Goal: Task Accomplishment & Management: Complete application form

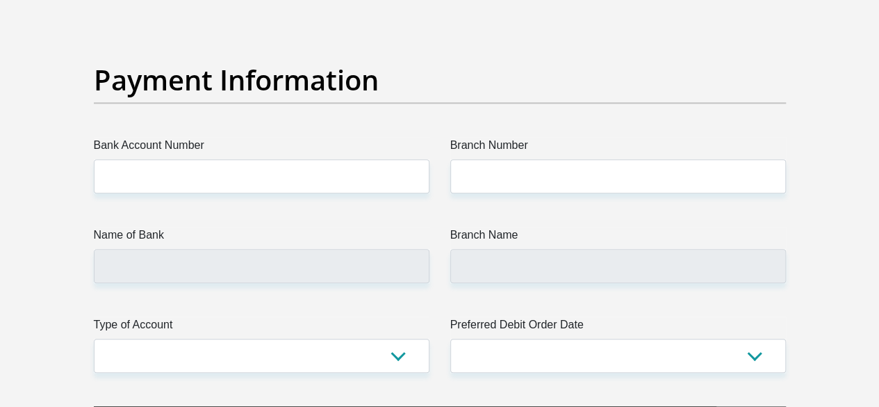
scroll to position [3197, 0]
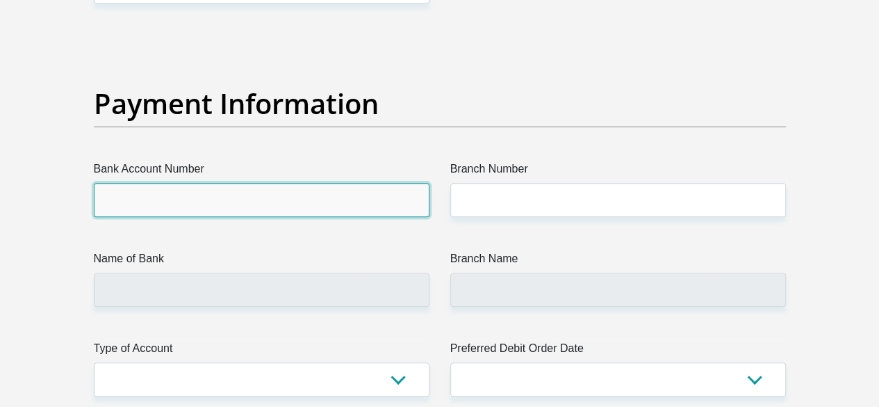
click at [195, 183] on input "Bank Account Number" at bounding box center [262, 200] width 336 height 34
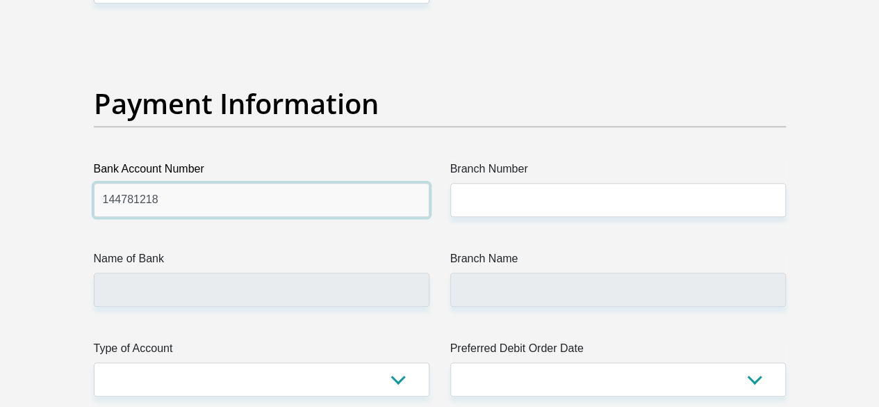
type input "144781218"
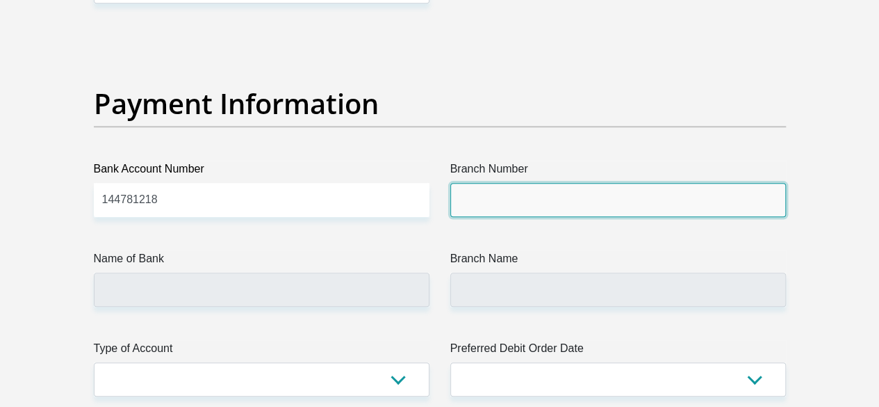
click at [536, 183] on input "Branch Number" at bounding box center [618, 200] width 336 height 34
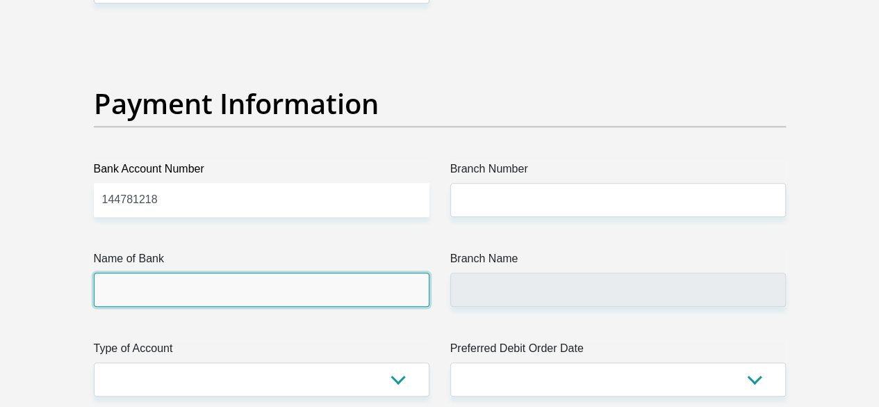
click at [249, 272] on input "Name of Bank" at bounding box center [262, 289] width 336 height 34
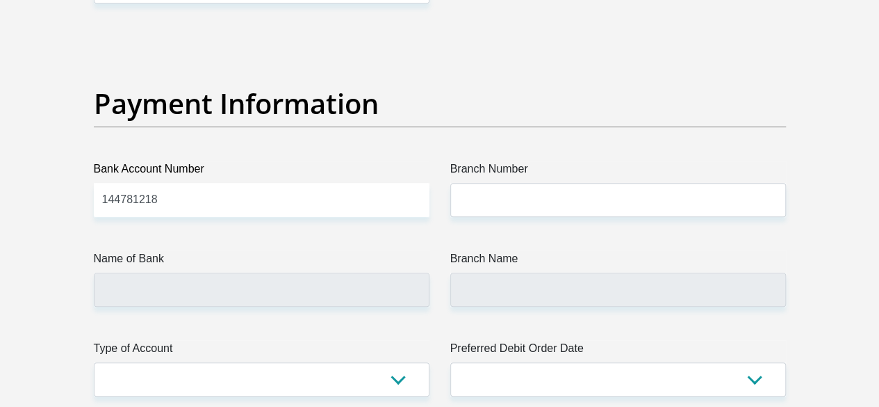
click at [179, 250] on label "Name of Bank" at bounding box center [262, 261] width 336 height 22
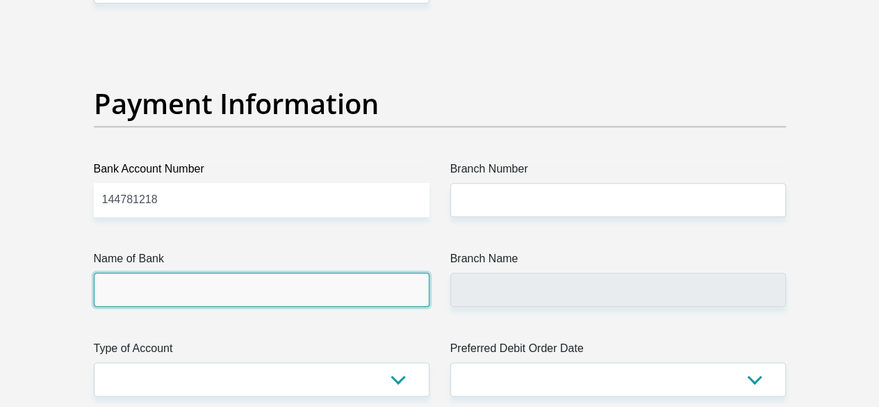
click at [179, 272] on input "Name of Bank" at bounding box center [262, 289] width 336 height 34
click at [164, 272] on input "Name of Bank" at bounding box center [262, 289] width 336 height 34
click at [157, 272] on input "Name of Bank" at bounding box center [262, 289] width 336 height 34
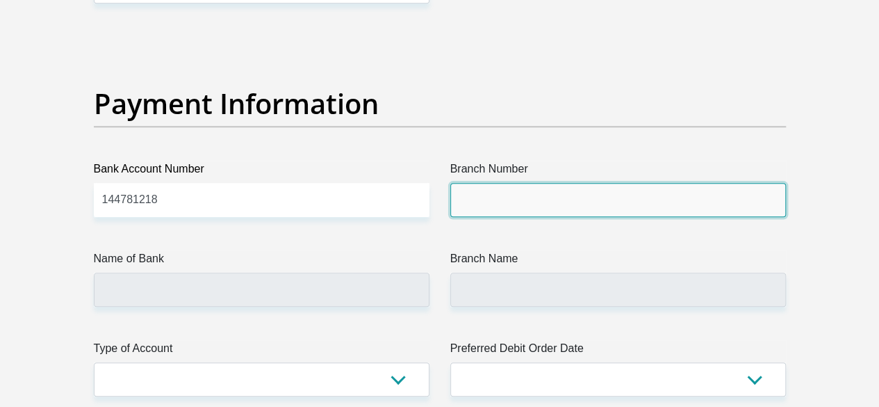
click at [566, 183] on input "Branch Number" at bounding box center [618, 200] width 336 height 34
click at [491, 183] on input "Branch Number" at bounding box center [618, 200] width 336 height 34
paste input "470010"
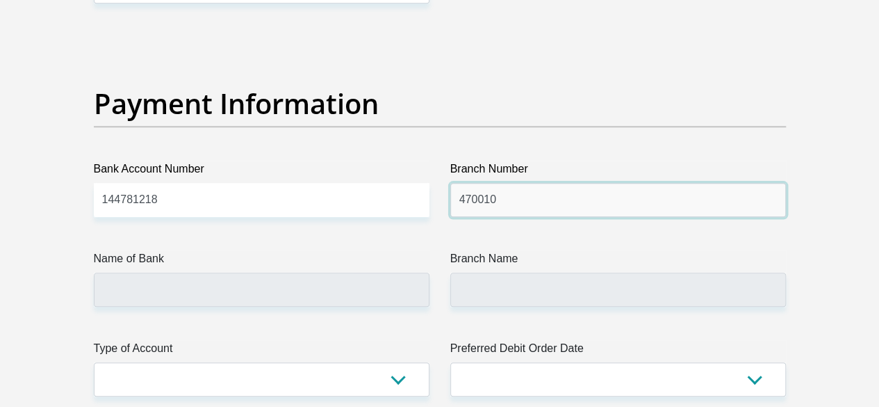
type input "470010"
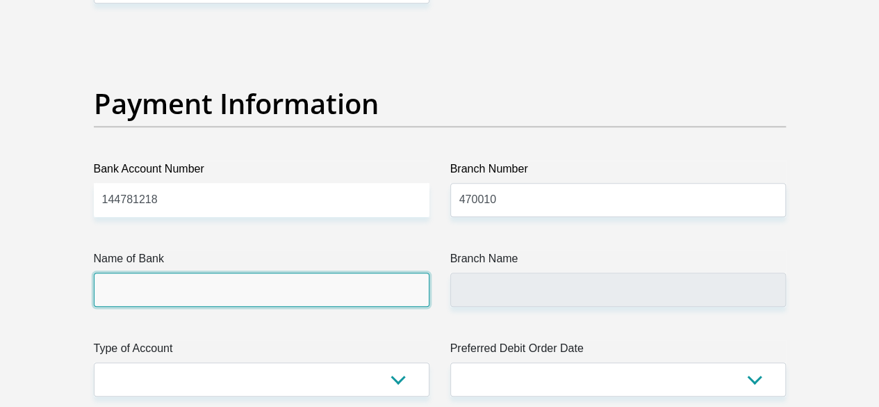
click at [235, 272] on input "Name of Bank" at bounding box center [262, 289] width 336 height 34
type input "CAPITEC BANK LIMITED"
type input "CAPITEC BANK CPC"
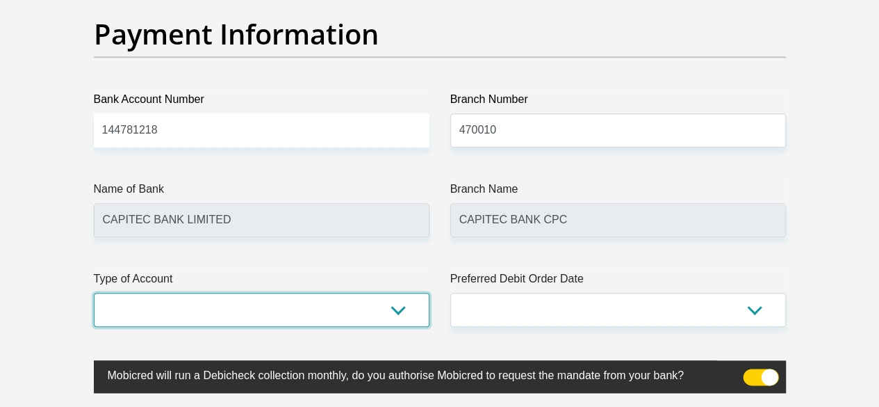
click at [376, 293] on select "Cheque Savings" at bounding box center [262, 310] width 336 height 34
select select "SAV"
click at [94, 293] on select "Cheque Savings" at bounding box center [262, 310] width 336 height 34
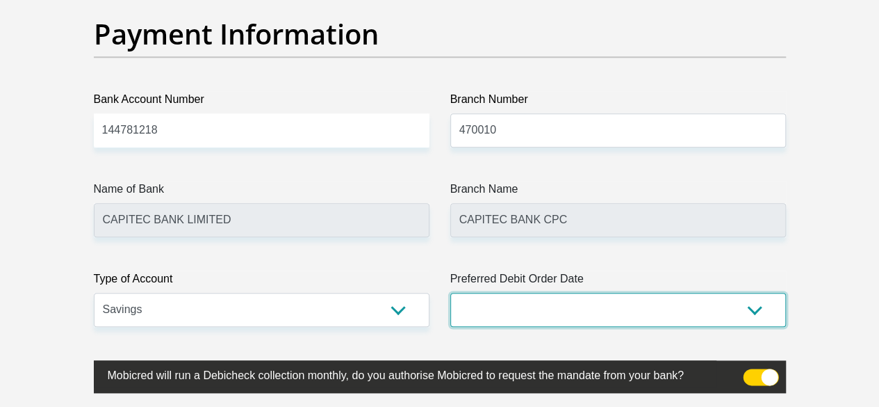
click at [535, 293] on select "1st 2nd 3rd 4th 5th 7th 18th 19th 20th 21st 22nd 23rd 24th 25th 26th 27th 28th …" at bounding box center [618, 310] width 336 height 34
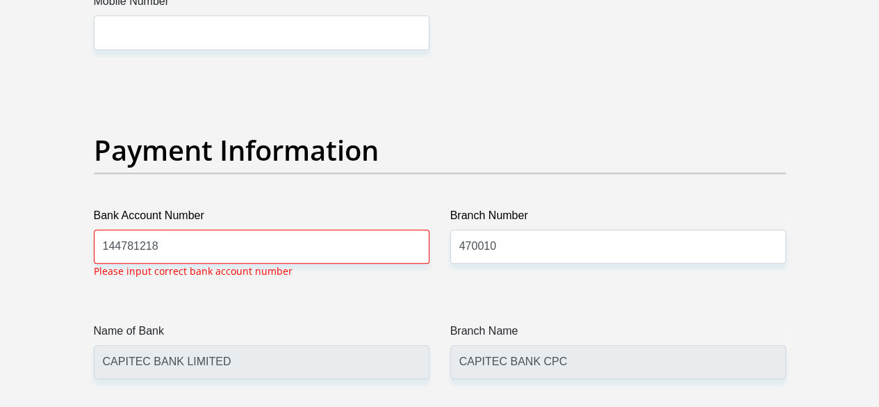
scroll to position [3149, 0]
select select "2"
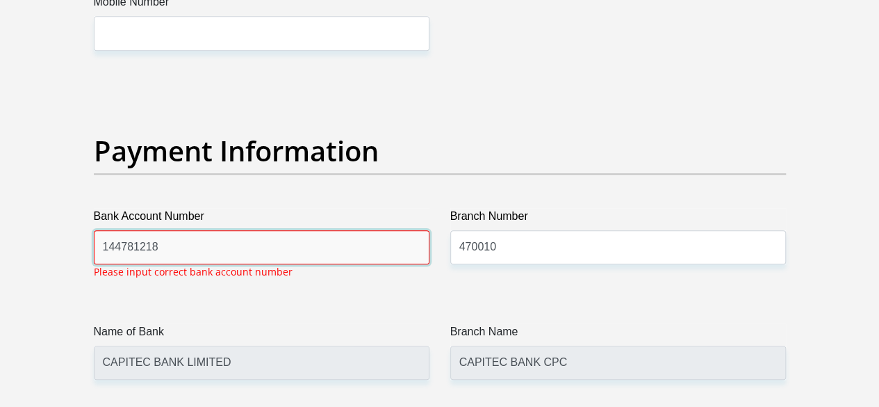
click at [167, 230] on input "144781218" at bounding box center [262, 247] width 336 height 34
click at [134, 230] on input "144781218" at bounding box center [262, 247] width 336 height 34
type input "1447891218"
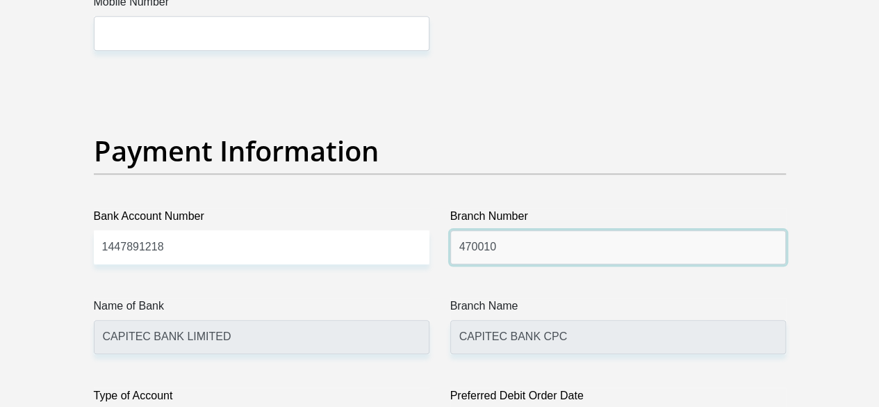
click at [519, 230] on input "470010" at bounding box center [618, 247] width 336 height 34
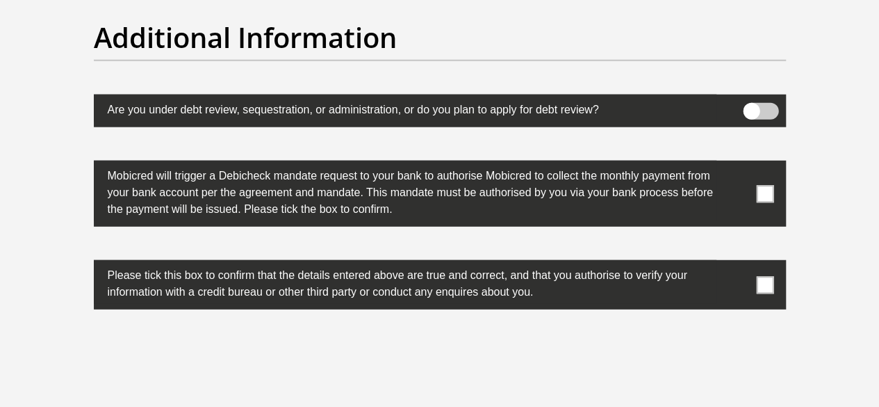
scroll to position [4400, 0]
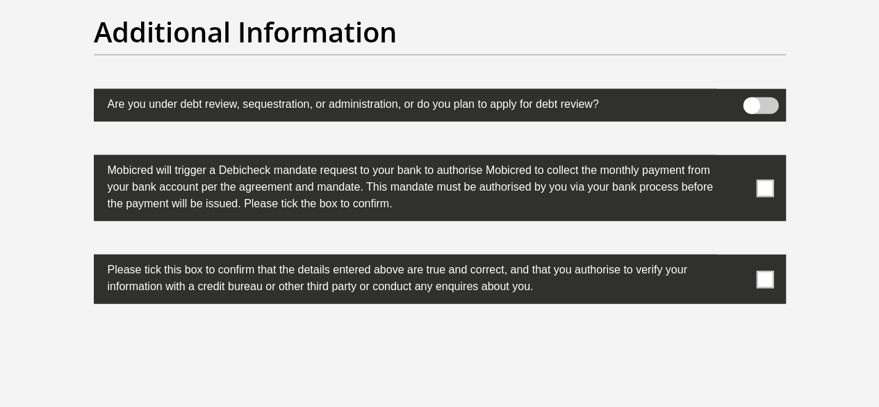
click at [767, 179] on span at bounding box center [764, 187] width 17 height 17
click at [737, 158] on input "checkbox" at bounding box center [737, 158] width 0 height 0
click at [764, 270] on span at bounding box center [764, 278] width 17 height 17
click at [737, 258] on input "checkbox" at bounding box center [737, 258] width 0 height 0
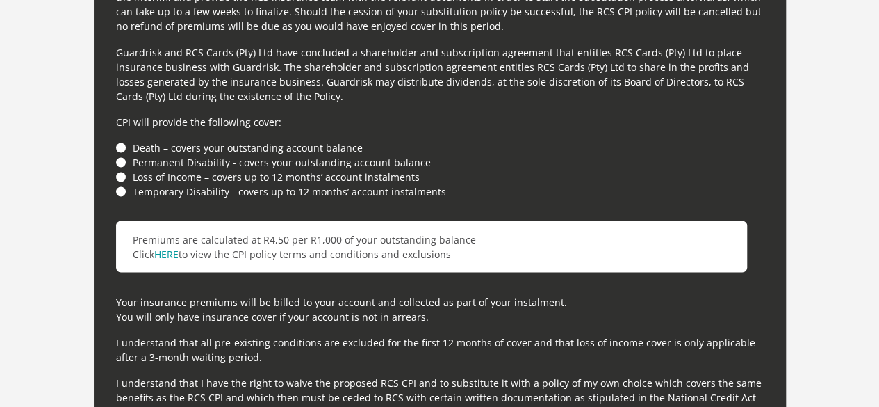
scroll to position [3914, 0]
click at [124, 140] on li "Death – covers your outstanding account balance" at bounding box center [440, 147] width 648 height 15
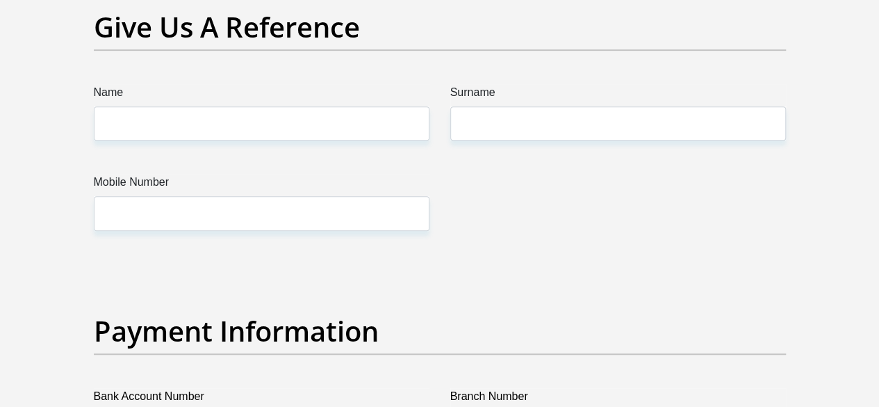
scroll to position [2941, 0]
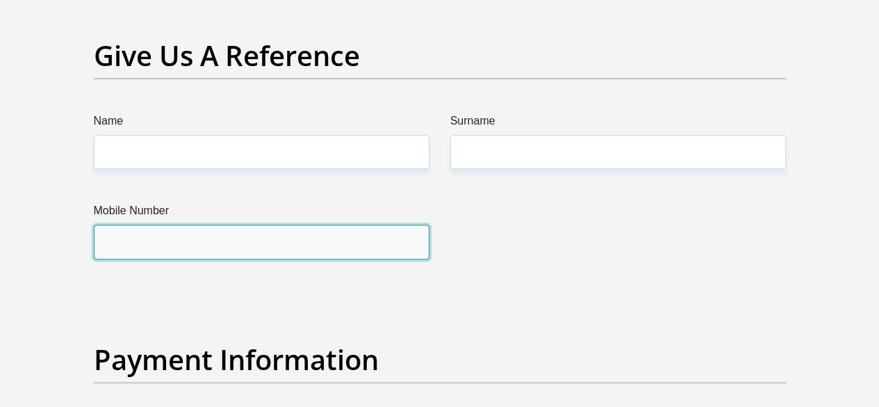
click at [167, 224] on input "Mobile Number" at bounding box center [262, 241] width 336 height 34
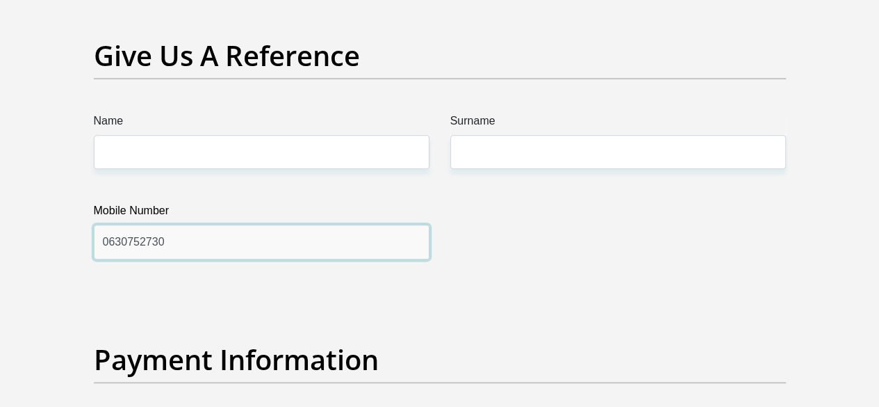
type input "0630752730"
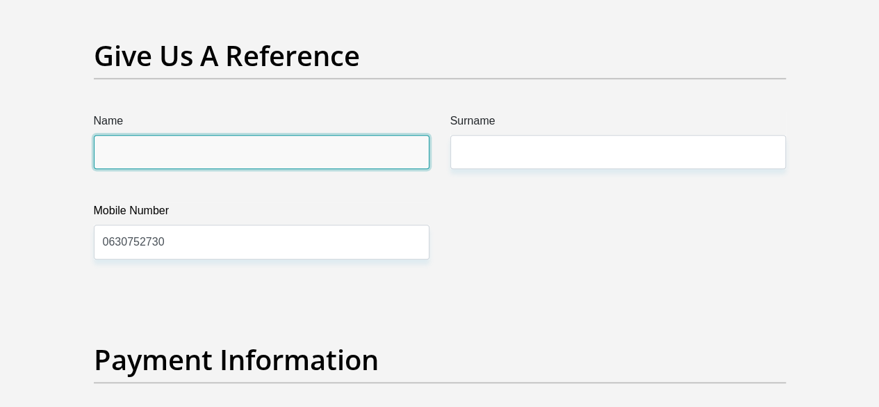
click at [154, 135] on input "Name" at bounding box center [262, 152] width 336 height 34
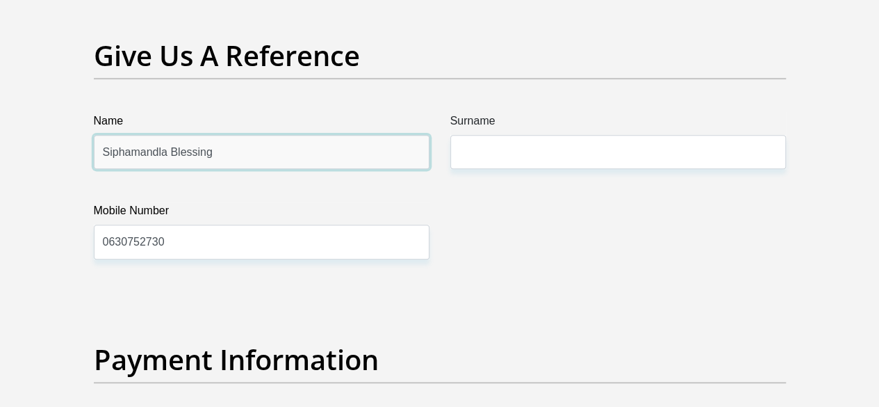
type input "Siphamandla Blessing"
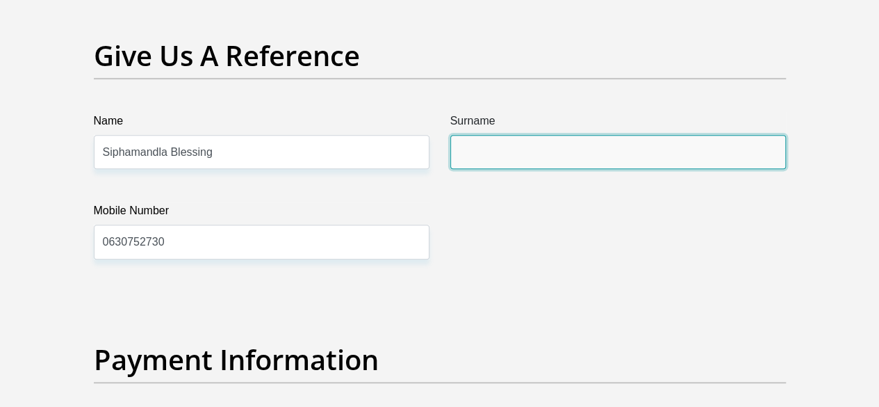
click at [514, 135] on input "Surname" at bounding box center [618, 152] width 336 height 34
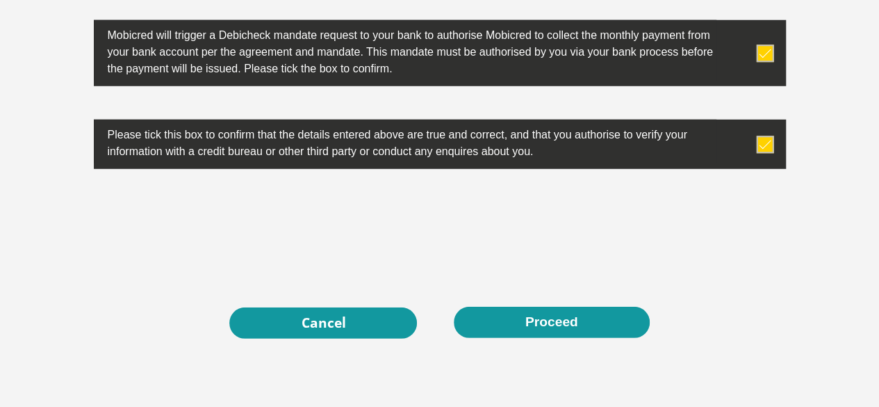
scroll to position [4575, 0]
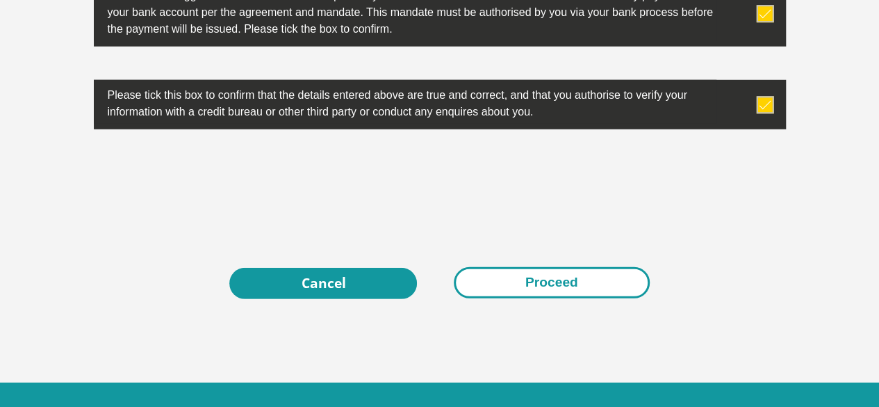
type input "Ngcamu"
click at [491, 267] on button "Proceed" at bounding box center [552, 282] width 196 height 31
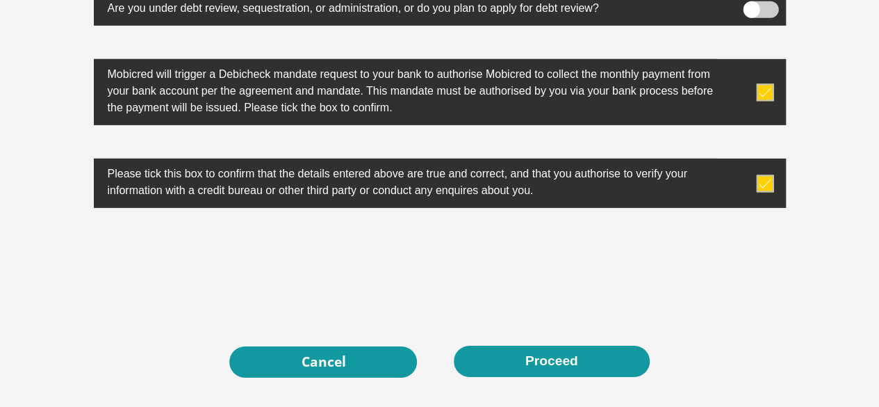
scroll to position [4810, 0]
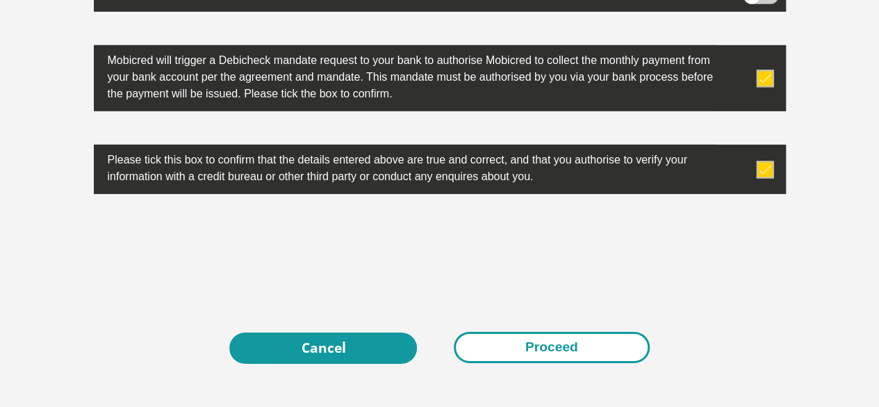
click at [560, 331] on button "Proceed" at bounding box center [552, 346] width 196 height 31
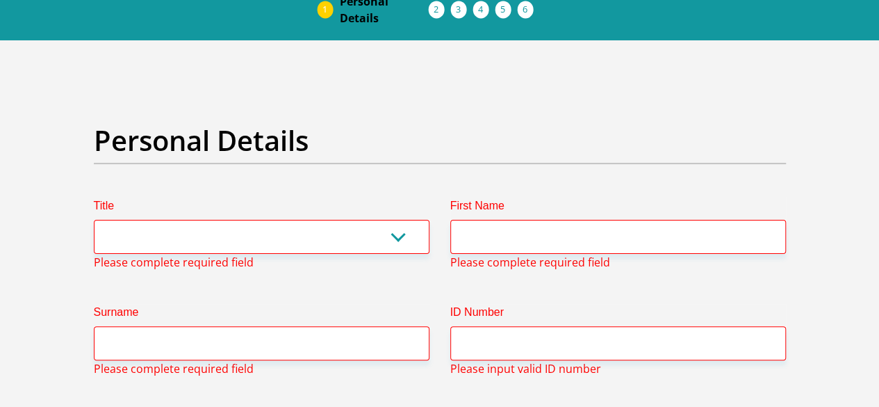
scroll to position [65, 0]
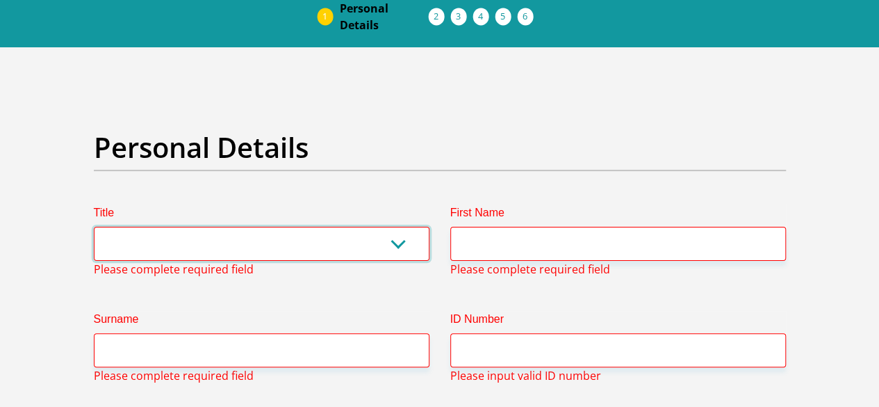
click at [176, 227] on select "Mr Ms Mrs Dr [PERSON_NAME]" at bounding box center [262, 244] width 336 height 34
select select "Mr"
click at [94, 227] on select "Mr Ms Mrs Dr [PERSON_NAME]" at bounding box center [262, 244] width 336 height 34
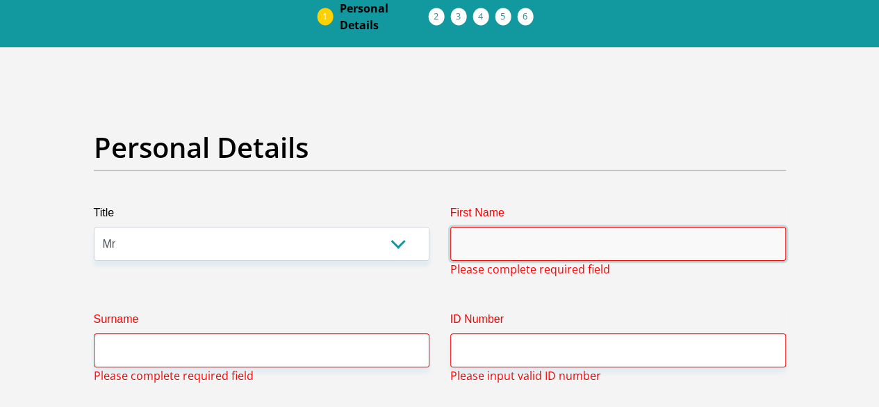
click at [485, 227] on input "First Name" at bounding box center [618, 244] width 336 height 34
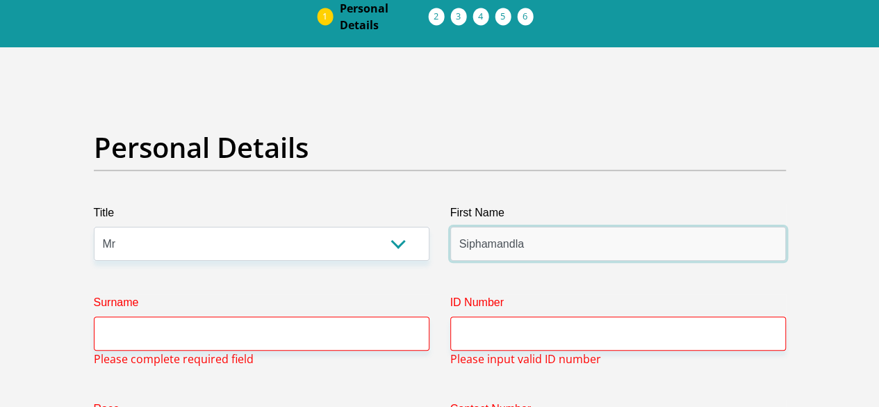
type input "Siphamandla"
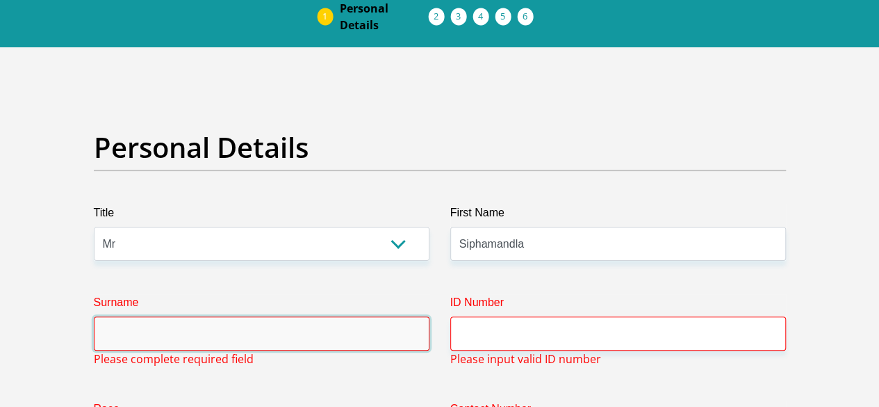
click at [238, 316] on input "Surname" at bounding box center [262, 333] width 336 height 34
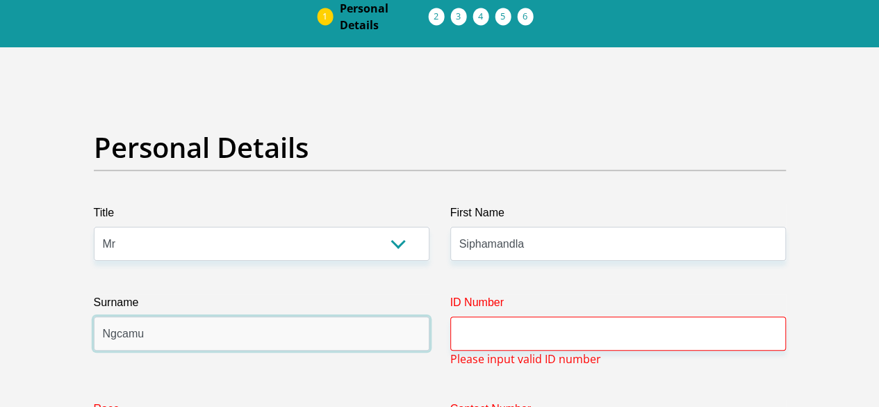
type input "Ngcamu"
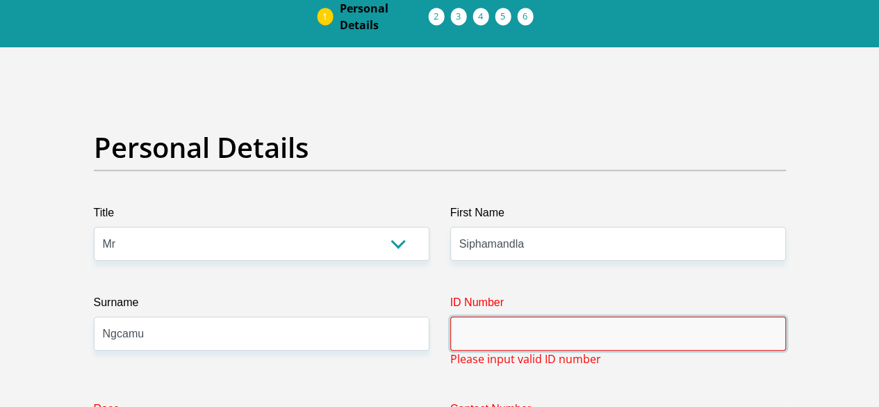
click at [502, 316] on input "ID Number" at bounding box center [618, 333] width 336 height 34
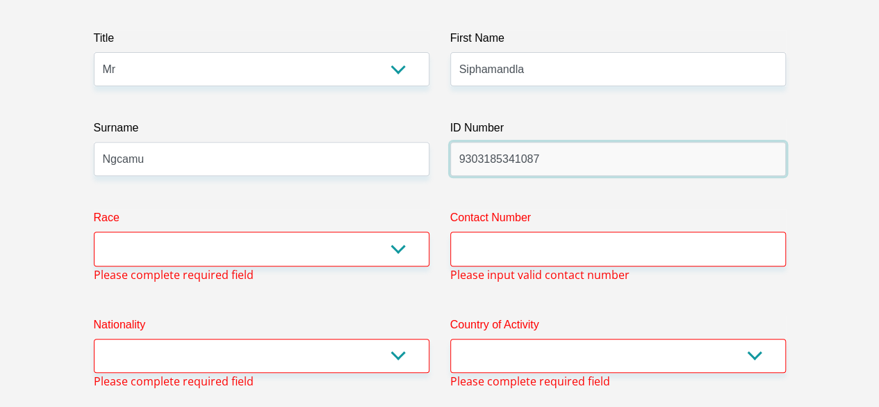
scroll to position [274, 0]
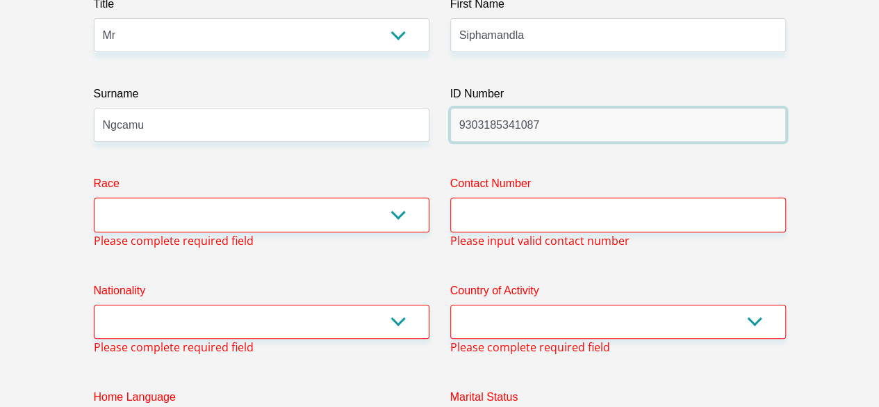
type input "9303185341087"
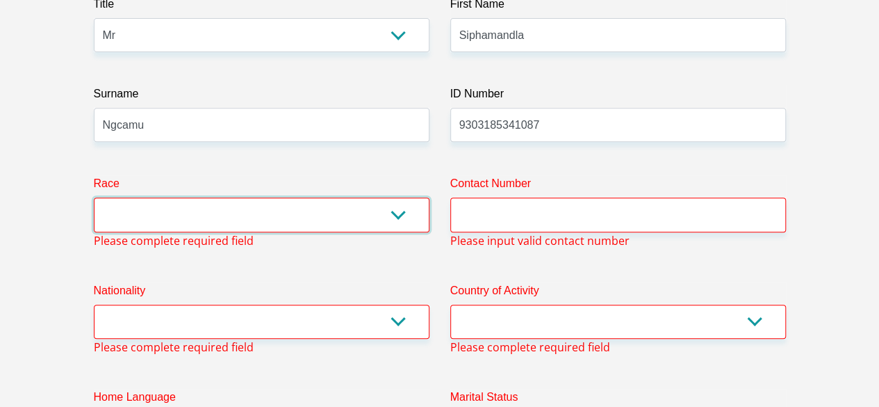
click at [398, 197] on select "Black Coloured Indian White Other" at bounding box center [262, 214] width 336 height 34
select select "1"
click at [94, 197] on select "Black Coloured Indian White Other" at bounding box center [262, 214] width 336 height 34
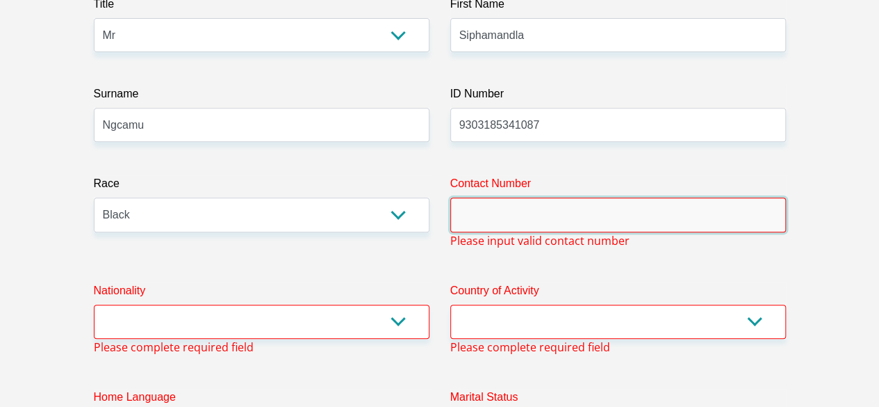
click at [471, 197] on input "Contact Number" at bounding box center [618, 214] width 336 height 34
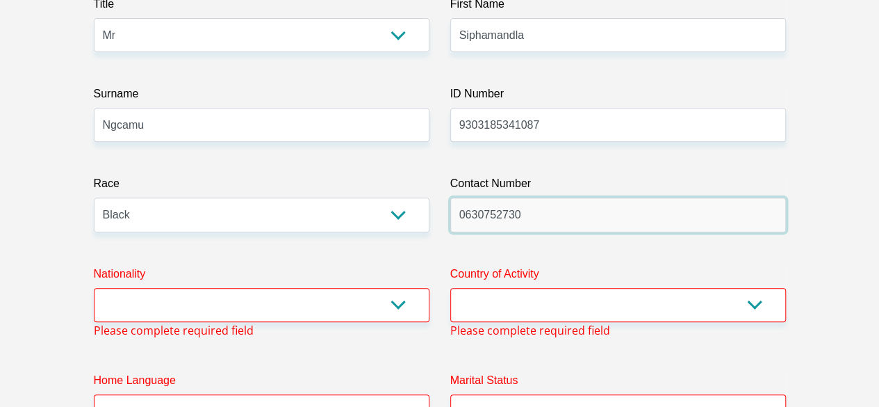
type input "0630752730"
click at [408, 288] on select "[GEOGRAPHIC_DATA] [GEOGRAPHIC_DATA] [GEOGRAPHIC_DATA] [GEOGRAPHIC_DATA] [GEOGRA…" at bounding box center [262, 305] width 336 height 34
select select "ZAF"
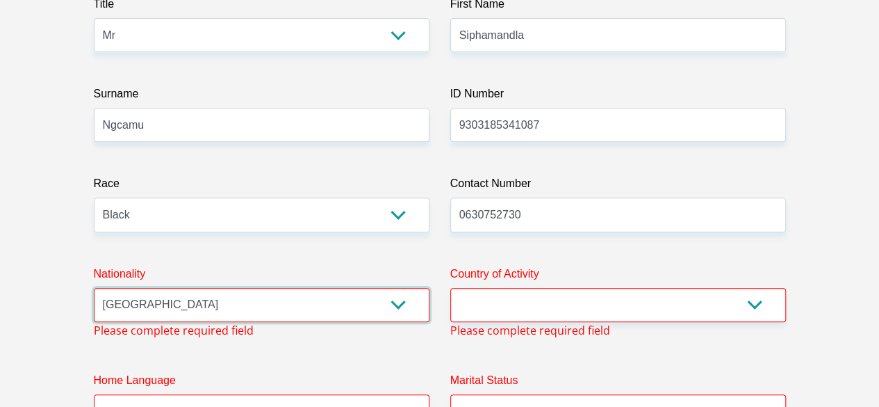
click at [94, 288] on select "[GEOGRAPHIC_DATA] [GEOGRAPHIC_DATA] [GEOGRAPHIC_DATA] [GEOGRAPHIC_DATA] [GEOGRA…" at bounding box center [262, 305] width 336 height 34
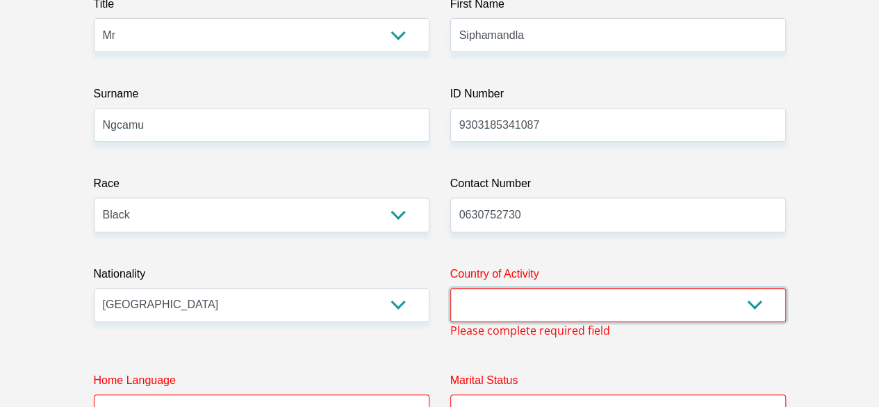
click at [498, 288] on select "[GEOGRAPHIC_DATA] [GEOGRAPHIC_DATA] [GEOGRAPHIC_DATA] [GEOGRAPHIC_DATA] [GEOGRA…" at bounding box center [618, 305] width 336 height 34
select select "ZAF"
click at [450, 288] on select "[GEOGRAPHIC_DATA] [GEOGRAPHIC_DATA] [GEOGRAPHIC_DATA] [GEOGRAPHIC_DATA] [GEOGRA…" at bounding box center [618, 305] width 336 height 34
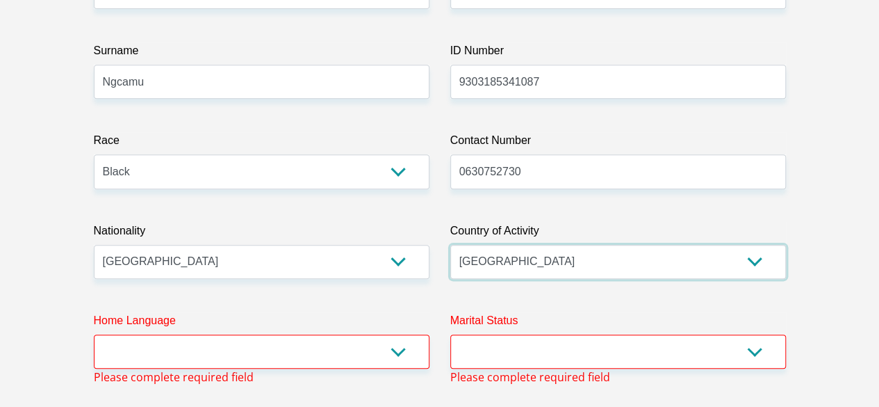
scroll to position [413, 0]
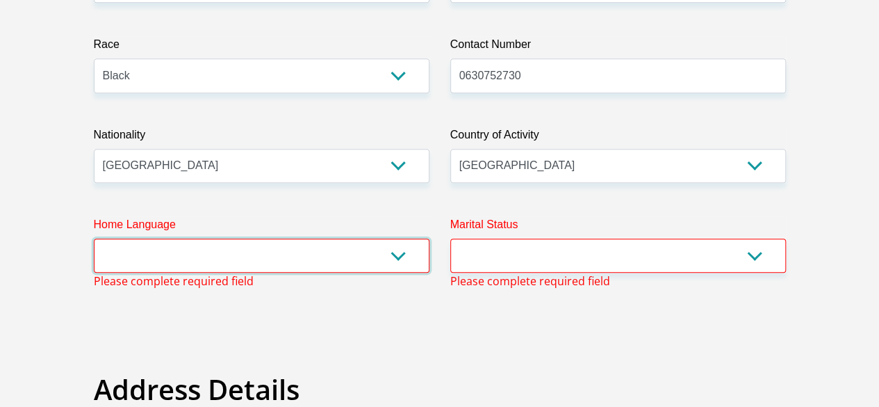
click at [277, 238] on select "Afrikaans English Sepedi South Ndebele Southern Sotho Swati Tsonga Tswana Venda…" at bounding box center [262, 255] width 336 height 34
select select "[DATE]"
click at [94, 238] on select "Afrikaans English Sepedi South Ndebele Southern Sotho Swati Tsonga Tswana Venda…" at bounding box center [262, 255] width 336 height 34
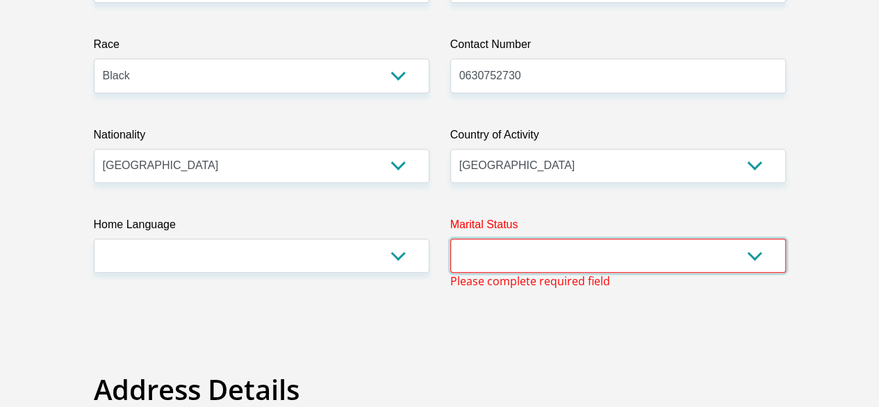
click at [516, 238] on select "Married ANC Single Divorced Widowed Married COP or Customary Law" at bounding box center [618, 255] width 336 height 34
select select "2"
click at [450, 238] on select "Married ANC Single Divorced Widowed Married COP or Customary Law" at bounding box center [618, 255] width 336 height 34
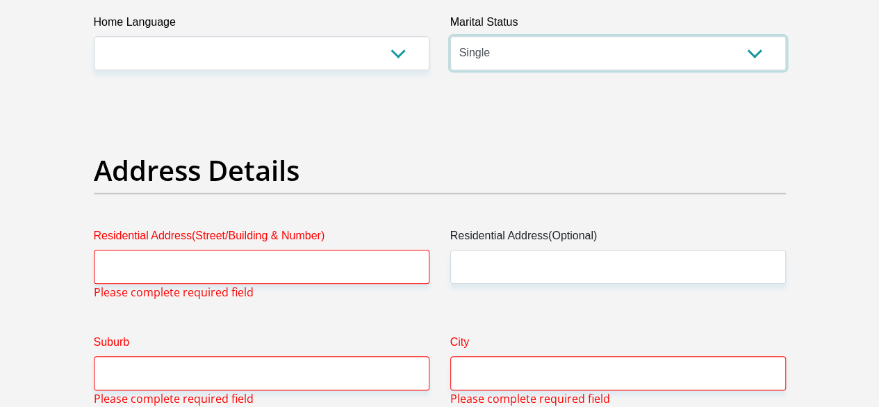
scroll to position [621, 0]
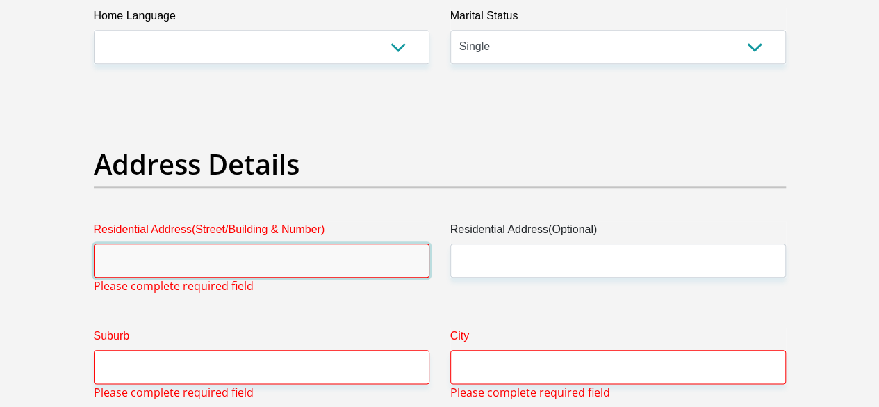
click at [139, 243] on input "Residential Address(Street/Building & Number)" at bounding box center [262, 260] width 336 height 34
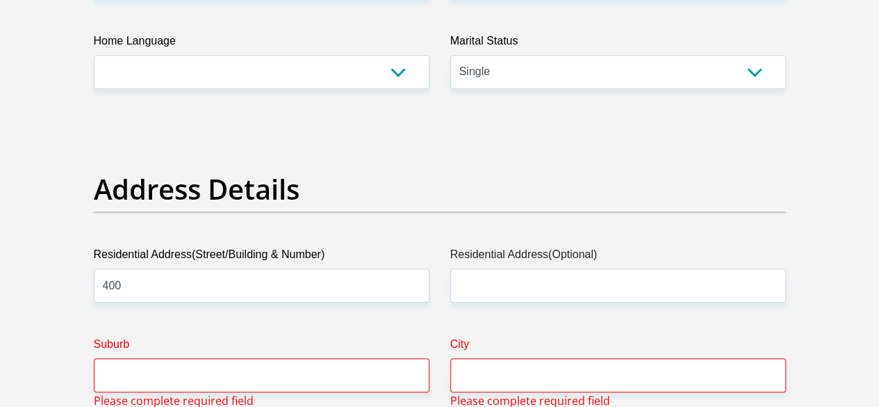
scroll to position [680, 0]
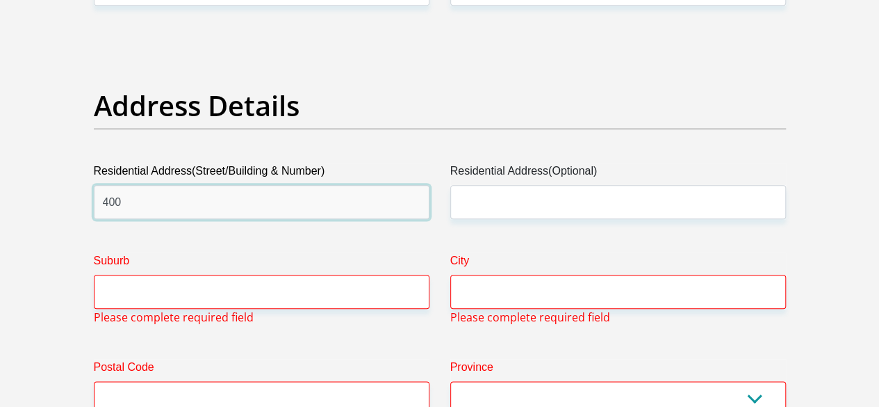
click at [128, 185] on input "400" at bounding box center [262, 202] width 336 height 34
click at [185, 185] on input "400" at bounding box center [262, 202] width 336 height 34
drag, startPoint x: 181, startPoint y: 147, endPoint x: 36, endPoint y: 149, distance: 144.6
paste input "D1927 sangwana Road kwamashu"
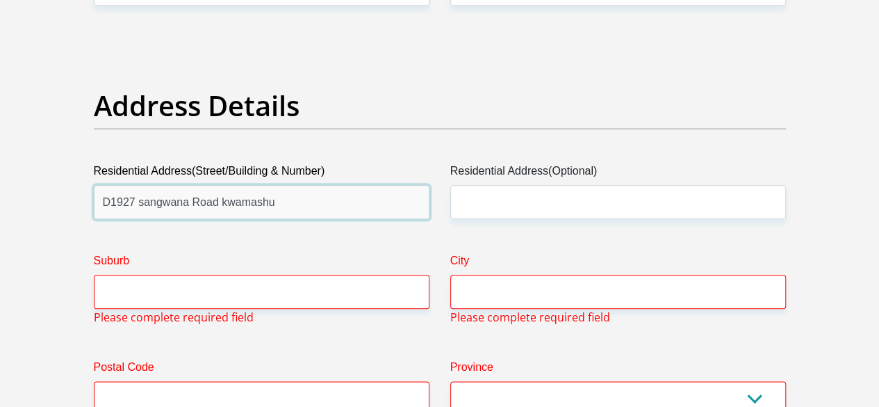
type input "D1927 sangwana Road kwamashu"
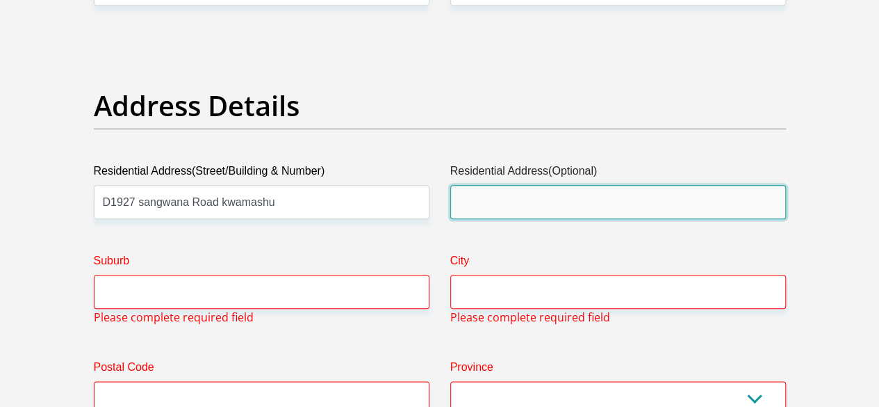
click at [464, 185] on input "Residential Address(Optional)" at bounding box center [618, 202] width 336 height 34
paste input "D1927 sangwana Road kwamashu"
type input "D1927 sangwana Road kwamashu"
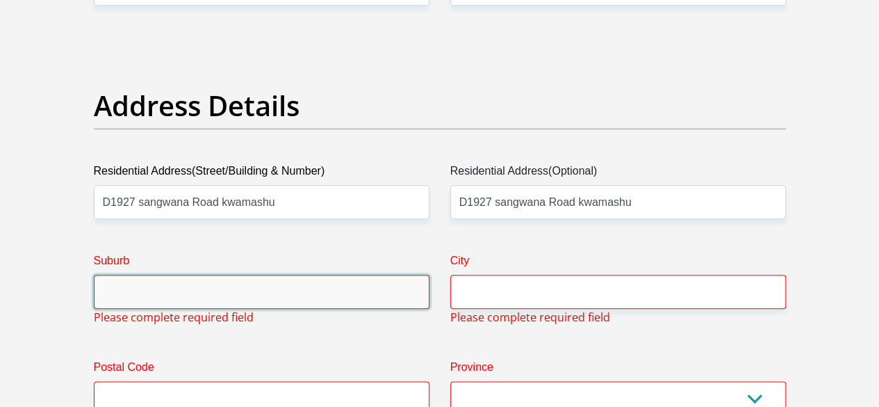
click at [179, 274] on input "Suburb" at bounding box center [262, 291] width 336 height 34
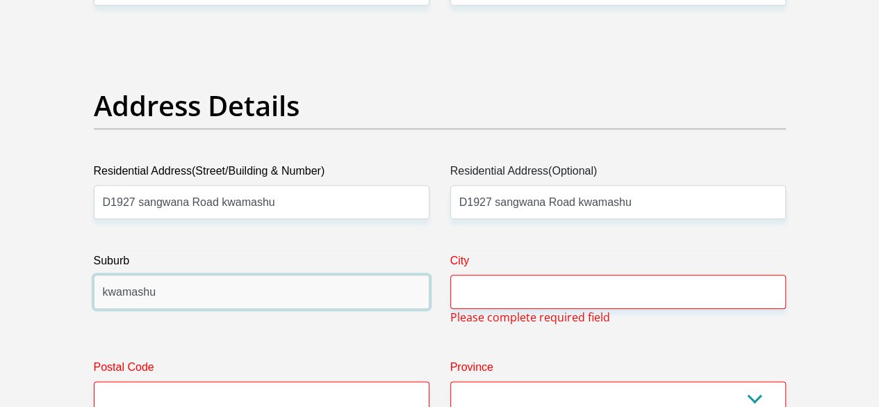
type input "kwamashu"
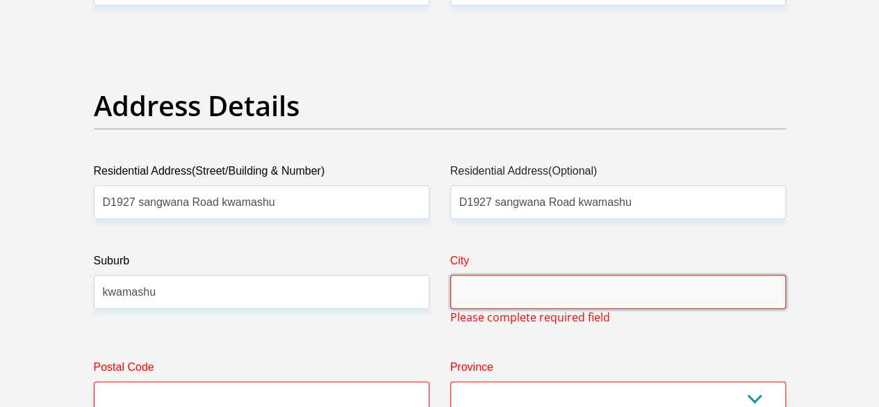
click at [493, 274] on input "City" at bounding box center [618, 291] width 336 height 34
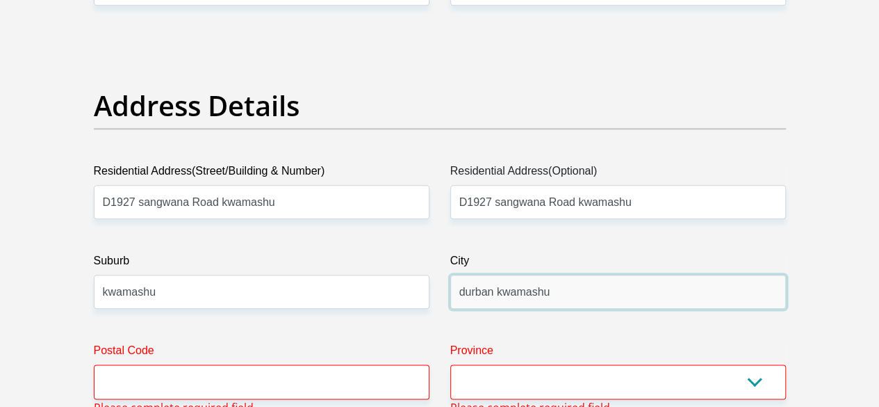
type input "durban kwamashu"
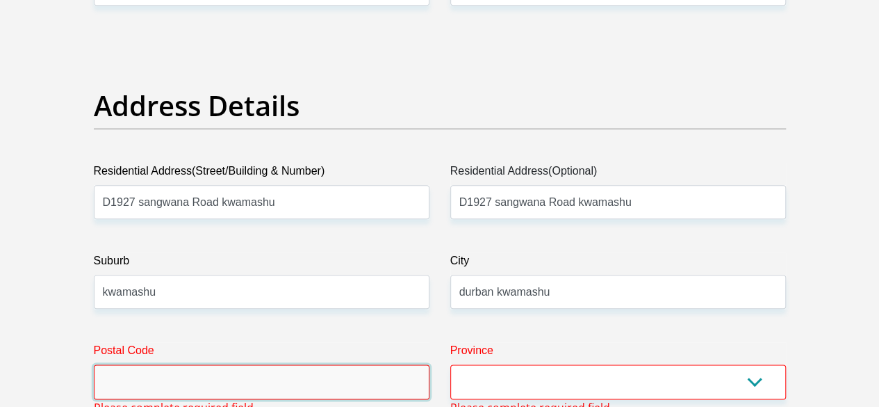
click at [165, 364] on input "Postal Code" at bounding box center [262, 381] width 336 height 34
click at [236, 364] on input "Postal Code" at bounding box center [262, 381] width 336 height 34
paste input "4359"
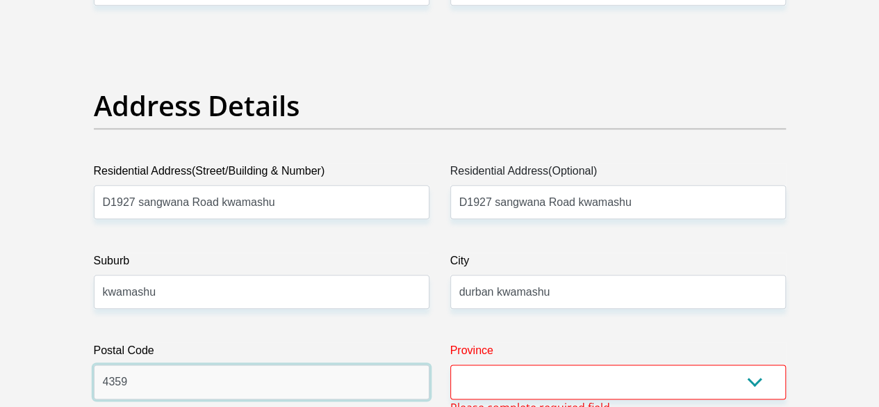
type input "4359"
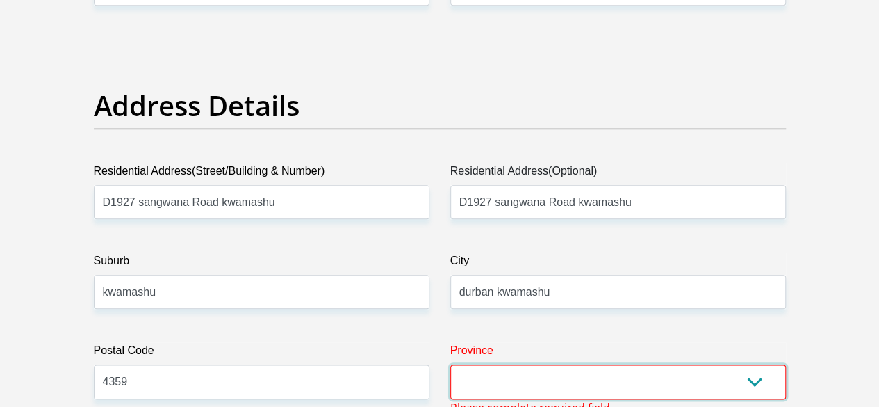
click at [485, 364] on select "Eastern Cape Free State [GEOGRAPHIC_DATA] [GEOGRAPHIC_DATA][DATE] [GEOGRAPHIC_D…" at bounding box center [618, 381] width 336 height 34
select select "[GEOGRAPHIC_DATA][DATE]"
click at [450, 364] on select "Eastern Cape Free State [GEOGRAPHIC_DATA] [GEOGRAPHIC_DATA][DATE] [GEOGRAPHIC_D…" at bounding box center [618, 381] width 336 height 34
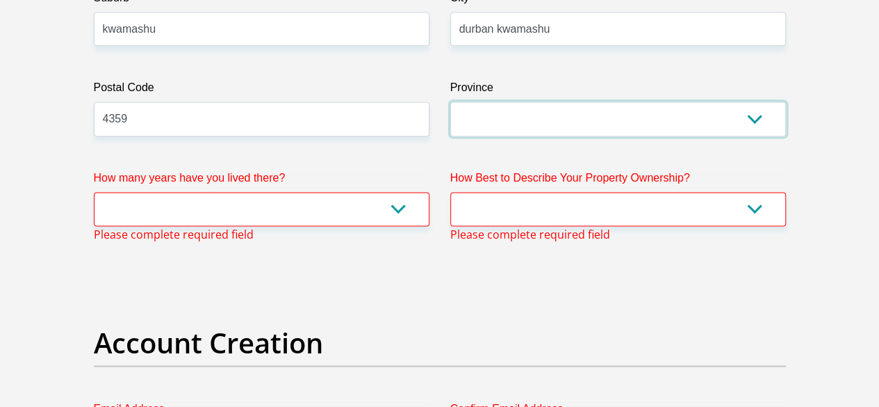
scroll to position [958, 0]
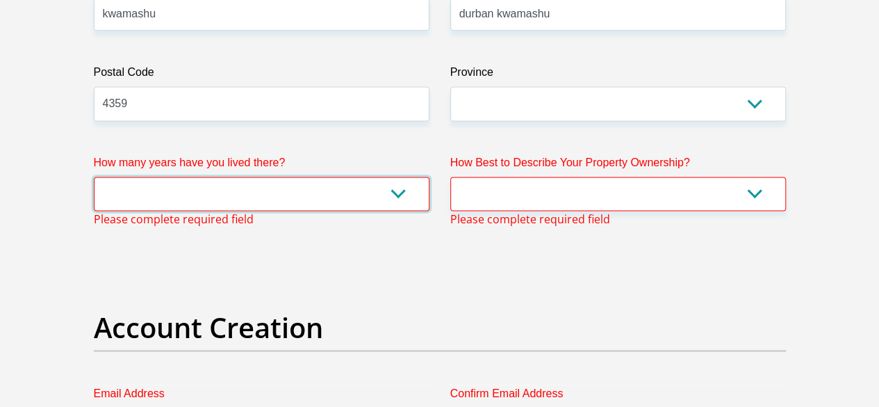
click at [198, 177] on select "less than 1 year 1-3 years 3-5 years 5+ years" at bounding box center [262, 194] width 336 height 34
select select "0"
click at [94, 177] on select "less than 1 year 1-3 years 3-5 years 5+ years" at bounding box center [262, 194] width 336 height 34
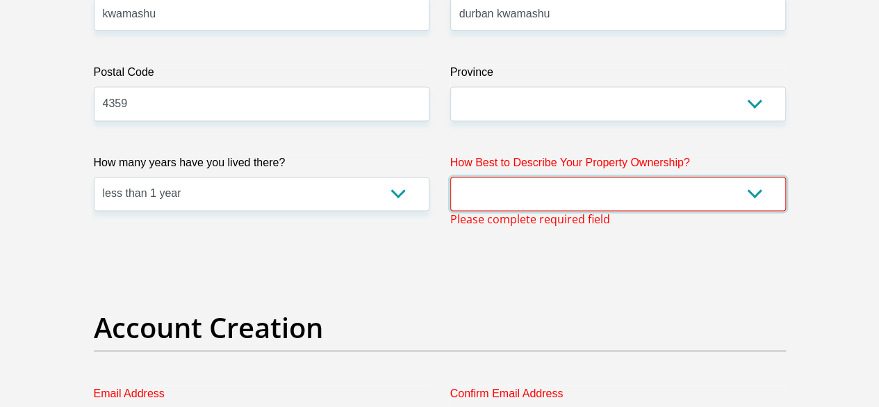
click at [620, 177] on select "Owned Rented Family Owned Company Dwelling" at bounding box center [618, 194] width 336 height 34
select select "Rented"
click at [450, 177] on select "Owned Rented Family Owned Company Dwelling" at bounding box center [618, 194] width 336 height 34
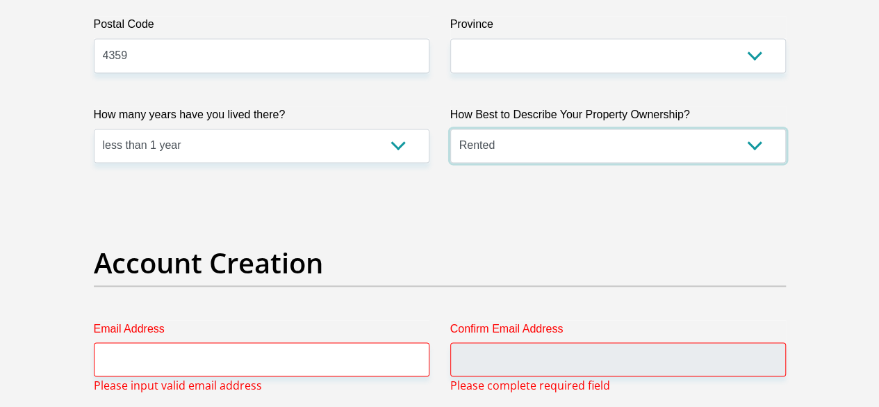
scroll to position [1027, 0]
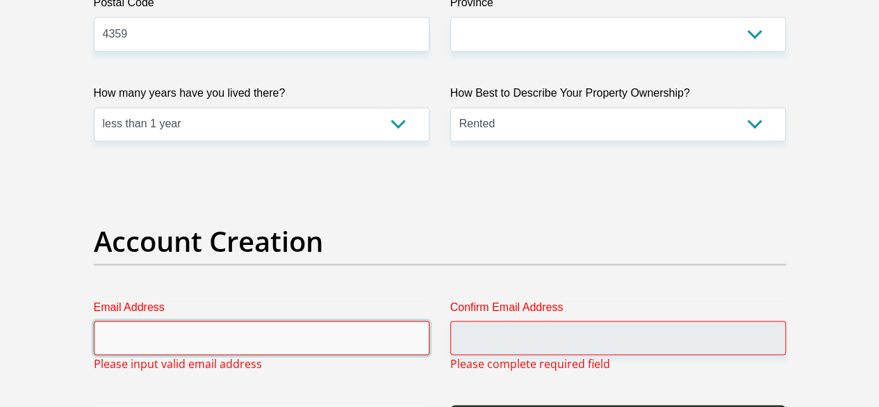
click at [178, 320] on input "Email Address" at bounding box center [262, 337] width 336 height 34
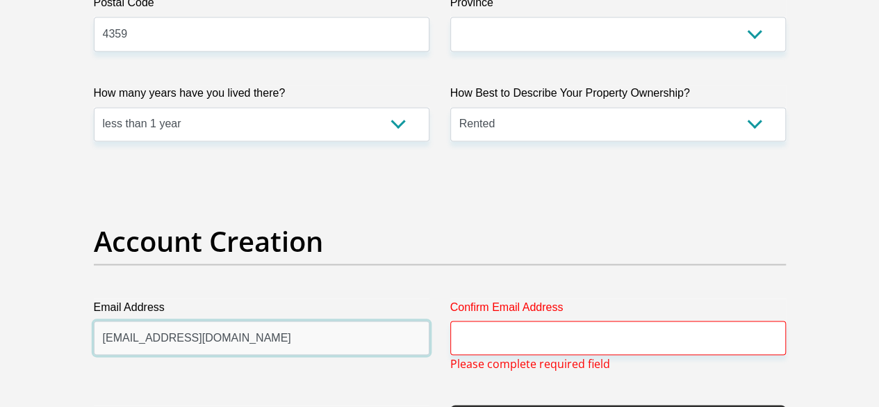
type input "[EMAIL_ADDRESS][DOMAIN_NAME]"
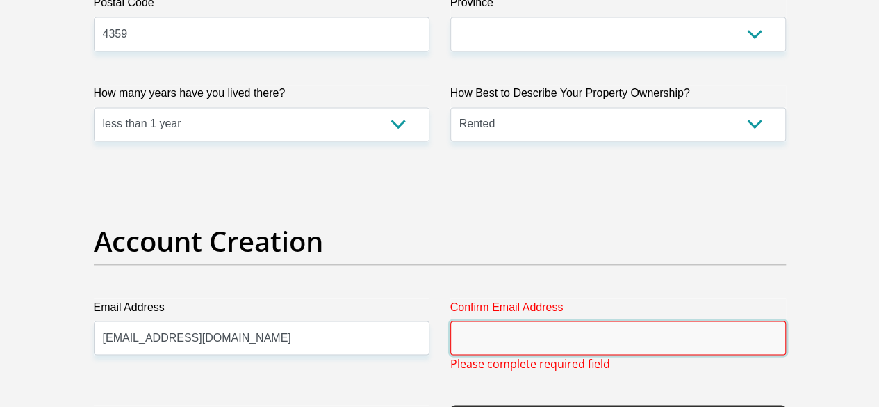
click at [503, 320] on input "Confirm Email Address" at bounding box center [618, 337] width 336 height 34
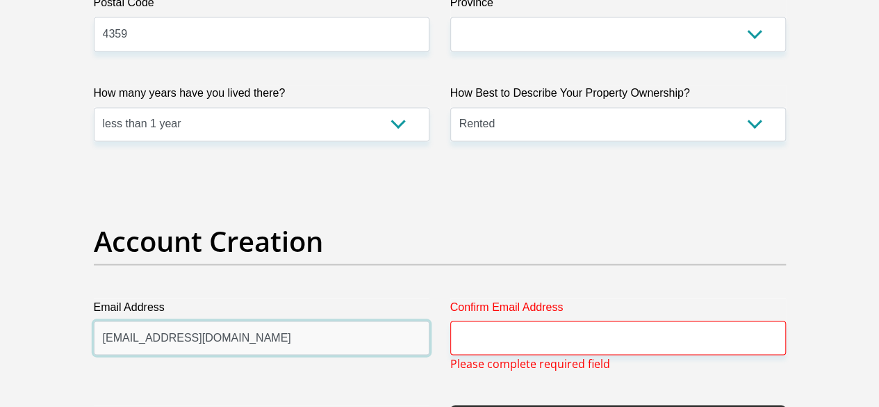
drag, startPoint x: 235, startPoint y: 284, endPoint x: 97, endPoint y: 288, distance: 137.7
click at [97, 320] on input "[EMAIL_ADDRESS][DOMAIN_NAME]" at bounding box center [262, 337] width 336 height 34
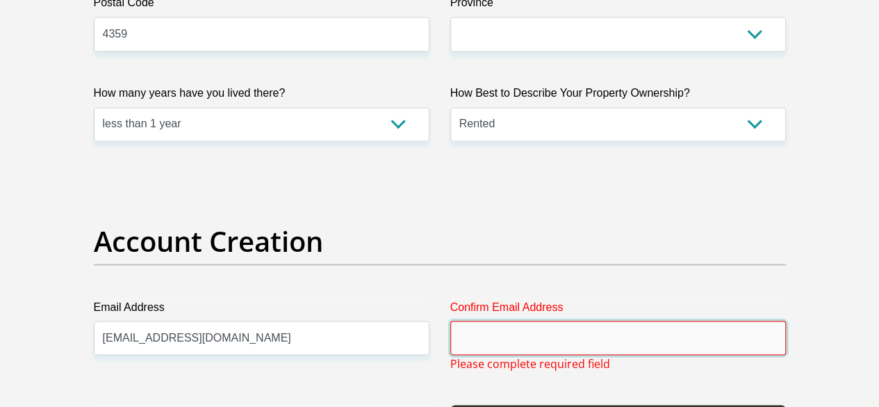
click at [493, 320] on input "Confirm Email Address" at bounding box center [618, 337] width 336 height 34
paste input "[EMAIL_ADDRESS][DOMAIN_NAME]"
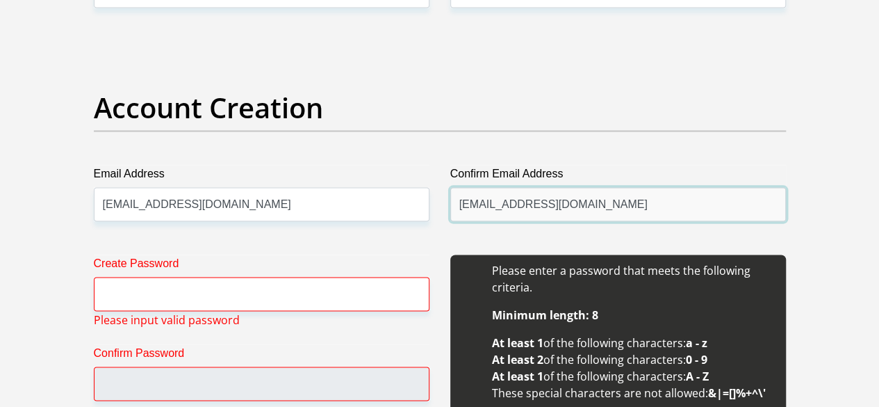
scroll to position [1166, 0]
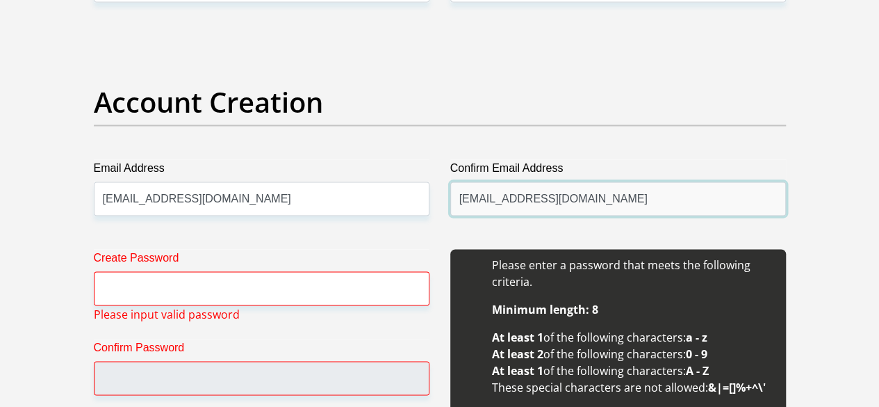
type input "[EMAIL_ADDRESS][DOMAIN_NAME]"
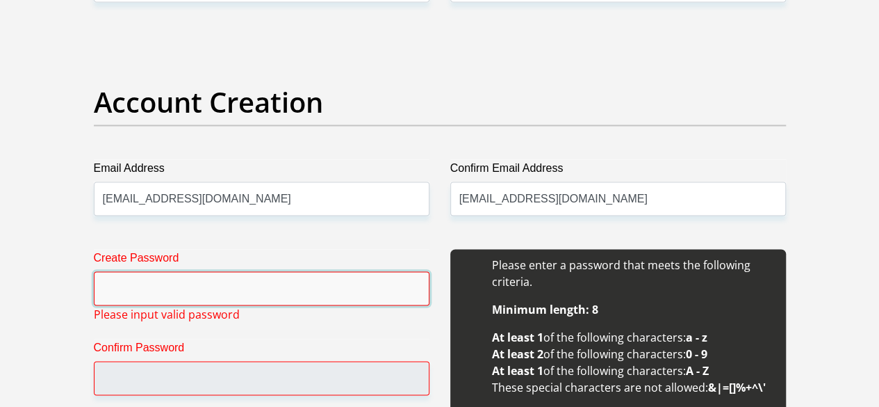
click at [124, 271] on input "Create Password" at bounding box center [262, 288] width 336 height 34
click at [163, 271] on input "Create Password" at bounding box center [262, 288] width 336 height 34
paste input "!!!@#$%^qASD781"
type input "!!!@#$%^qASD781"
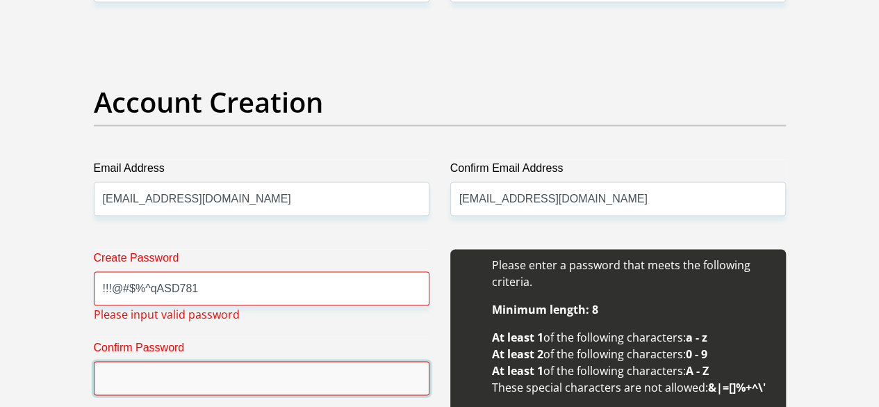
click at [120, 361] on input "Confirm Password" at bounding box center [262, 378] width 336 height 34
click at [132, 361] on input "Confirm Password" at bounding box center [262, 378] width 336 height 34
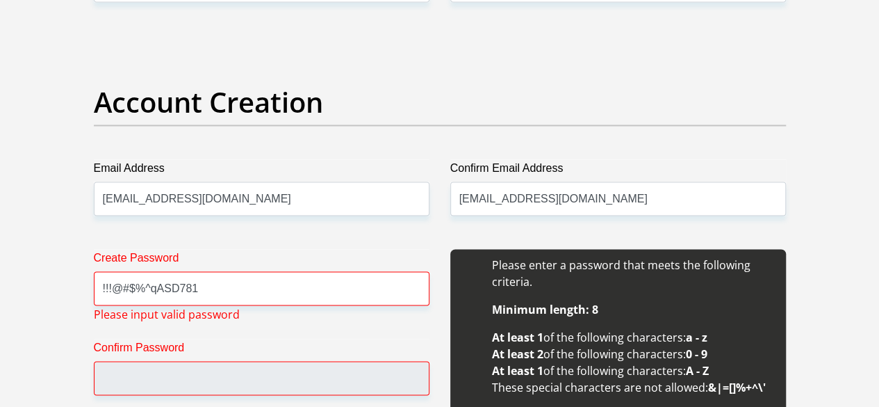
drag, startPoint x: 132, startPoint y: 334, endPoint x: 45, endPoint y: 206, distance: 154.6
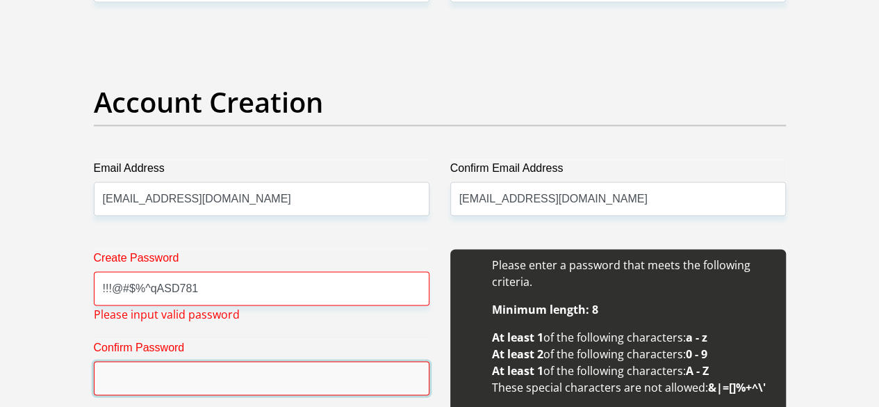
click at [136, 361] on input "Confirm Password" at bounding box center [262, 378] width 336 height 34
click at [199, 361] on input "Confirm Password" at bounding box center [262, 378] width 336 height 34
click at [143, 361] on input "Confirm Password" at bounding box center [262, 378] width 336 height 34
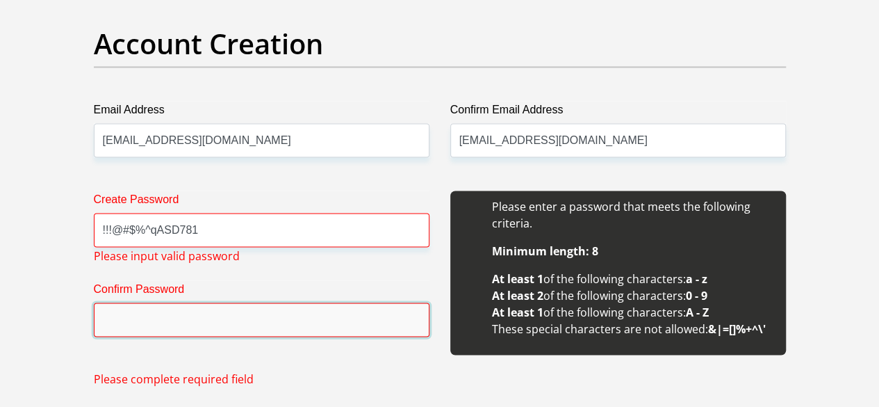
scroll to position [1305, 0]
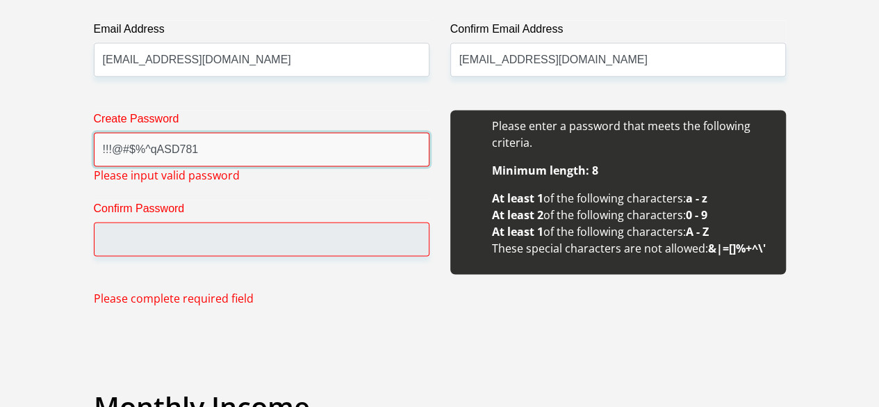
click at [225, 132] on input "!!!@#$%^qASD781" at bounding box center [262, 149] width 336 height 34
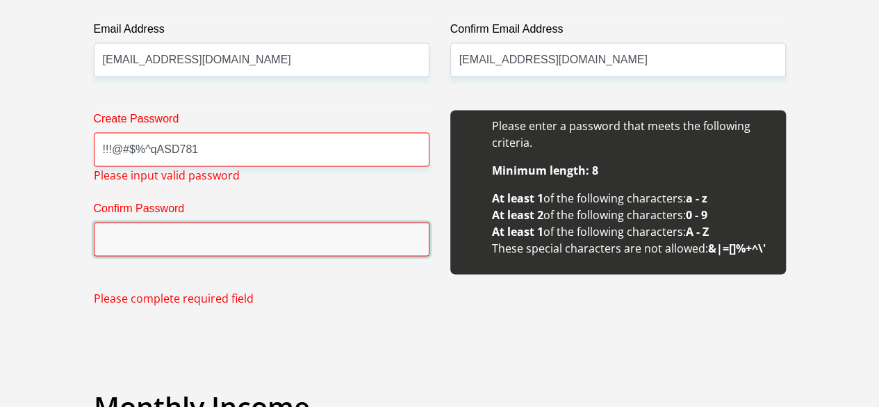
click at [151, 222] on input "Confirm Password" at bounding box center [262, 239] width 336 height 34
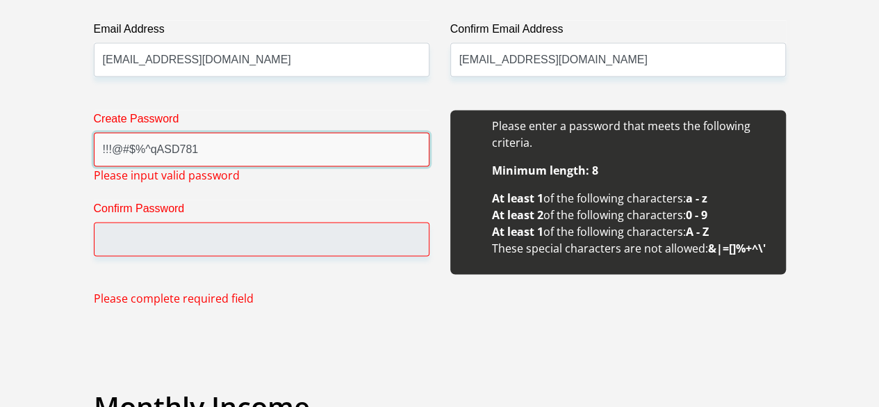
drag, startPoint x: 214, startPoint y: 97, endPoint x: 14, endPoint y: 87, distance: 200.4
type input "S"
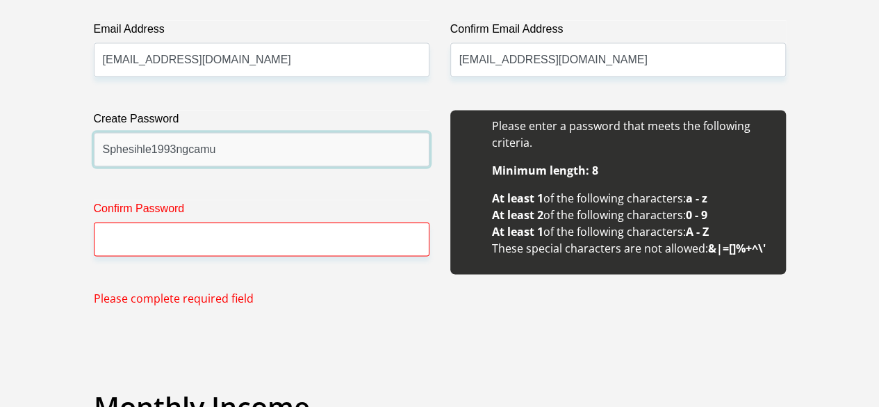
type input "Sphesihle1993ngcamu"
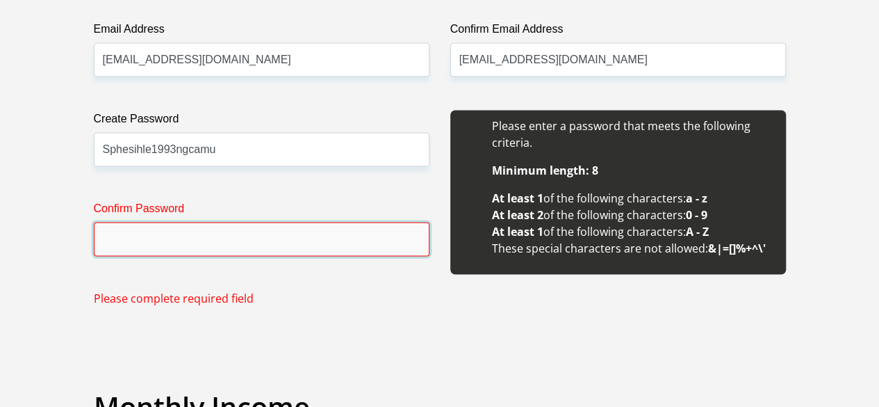
click at [113, 222] on input "Confirm Password" at bounding box center [262, 239] width 336 height 34
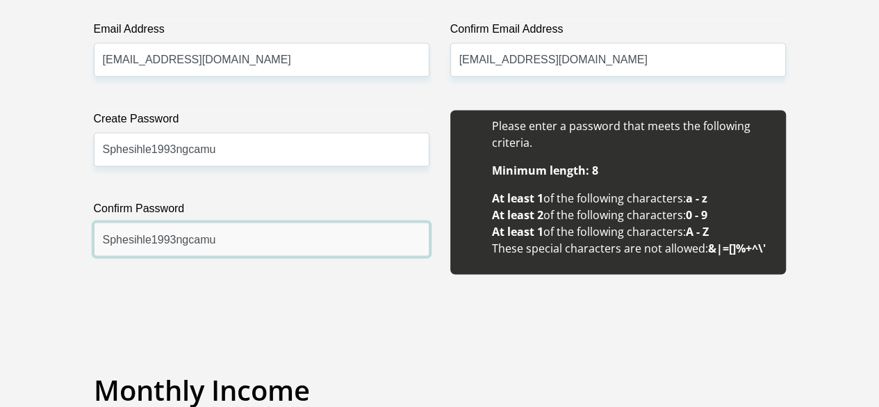
type input "Sphesihle1993ngcamu"
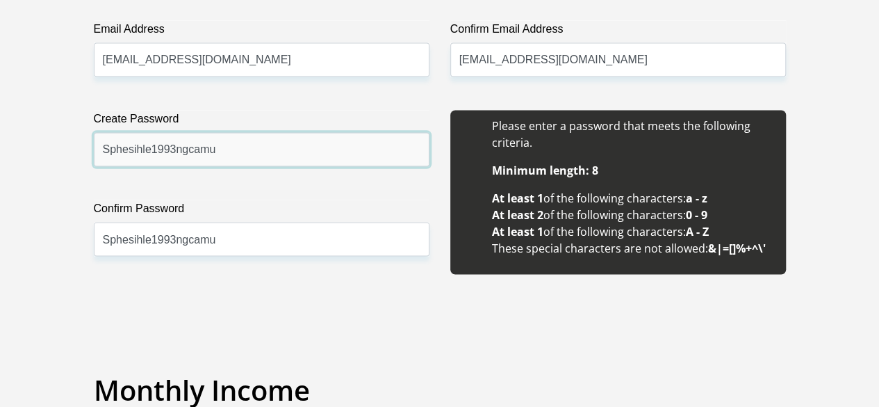
drag, startPoint x: 221, startPoint y: 101, endPoint x: 81, endPoint y: 97, distance: 140.4
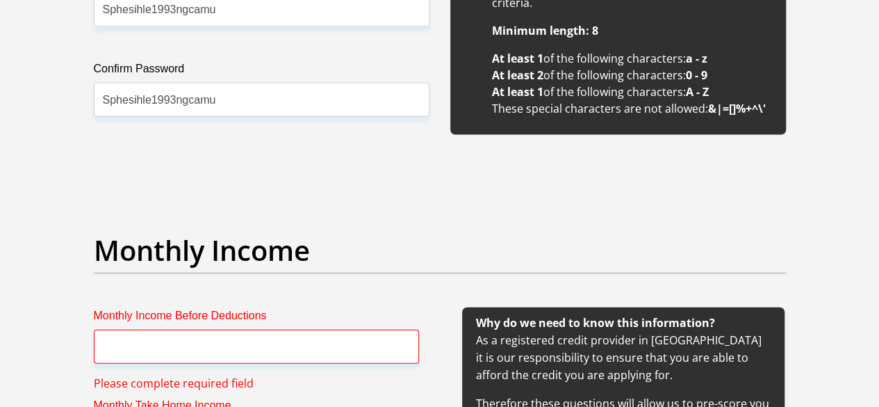
scroll to position [1583, 0]
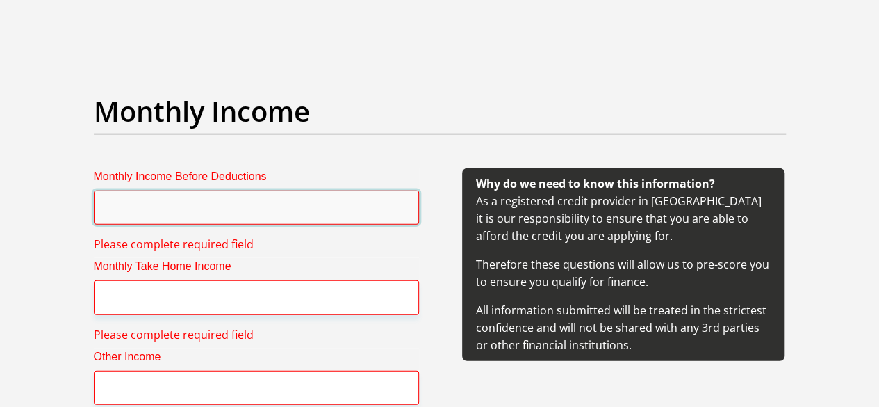
click at [238, 190] on input "Monthly Income Before Deductions" at bounding box center [256, 207] width 325 height 34
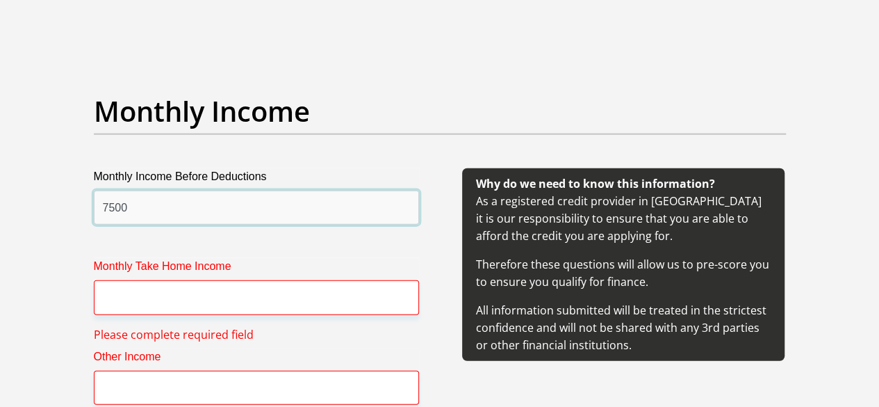
type input "7500"
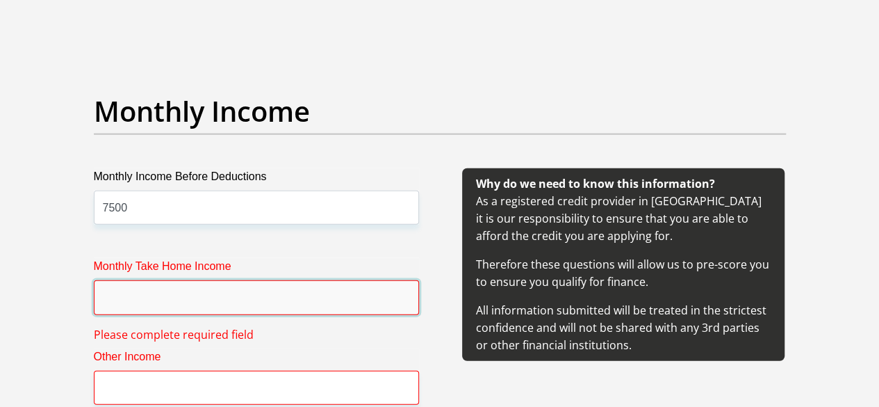
click at [189, 280] on input "Monthly Take Home Income" at bounding box center [256, 297] width 325 height 34
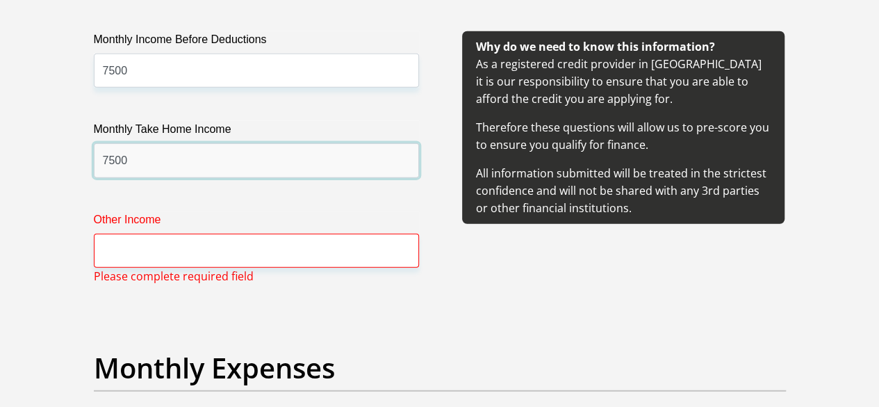
scroll to position [1722, 0]
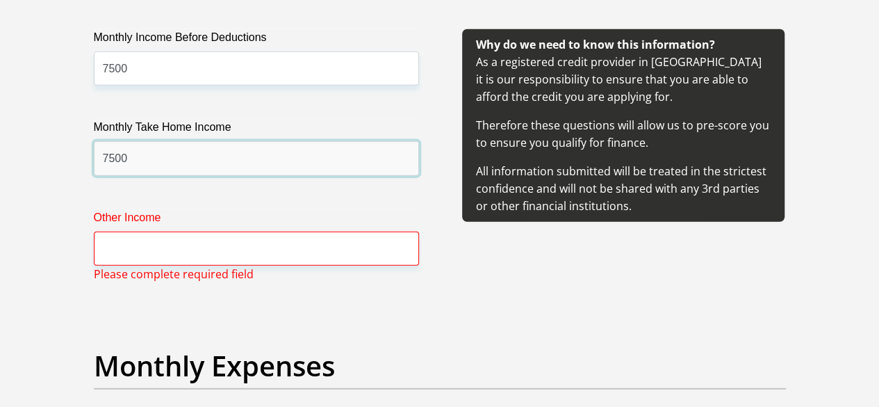
type input "7500"
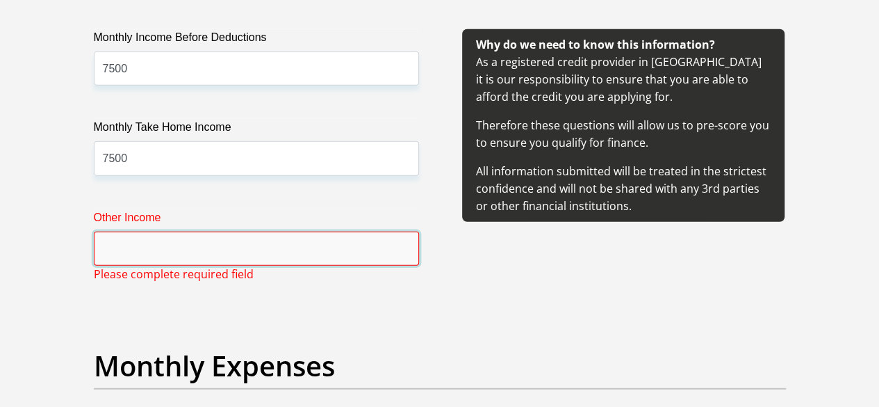
click at [202, 231] on input "Other Income" at bounding box center [256, 248] width 325 height 34
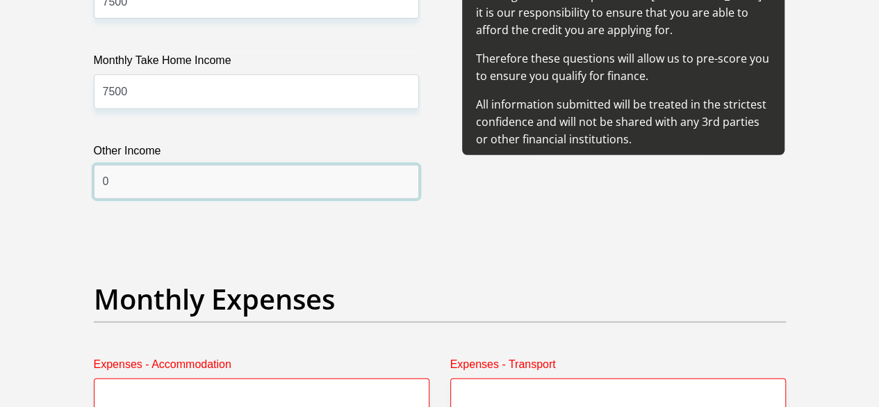
scroll to position [1861, 0]
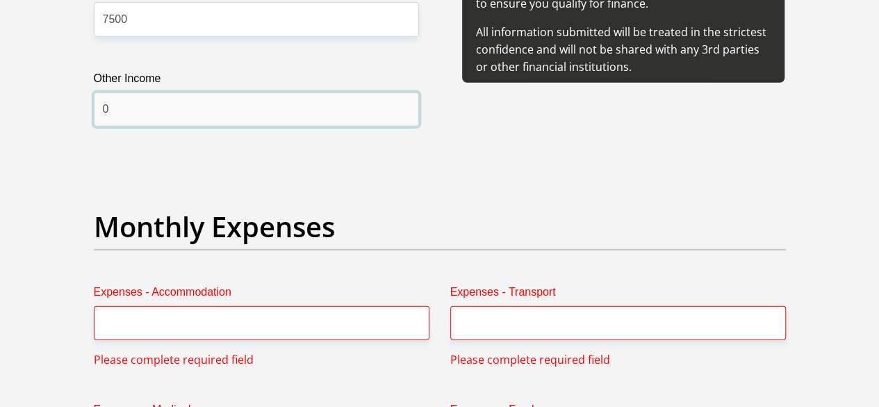
type input "0"
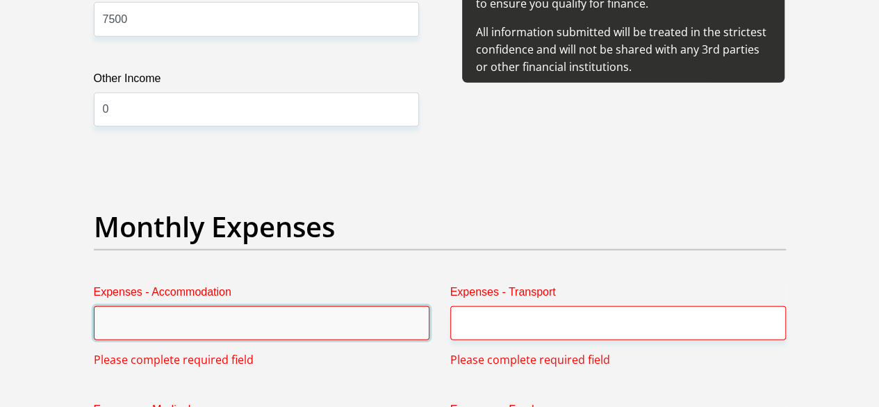
click at [136, 306] on input "Expenses - Accommodation" at bounding box center [262, 323] width 336 height 34
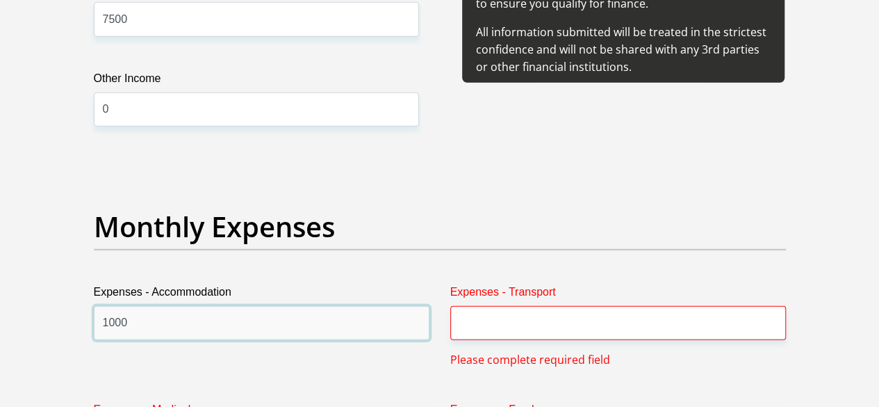
type input "1000"
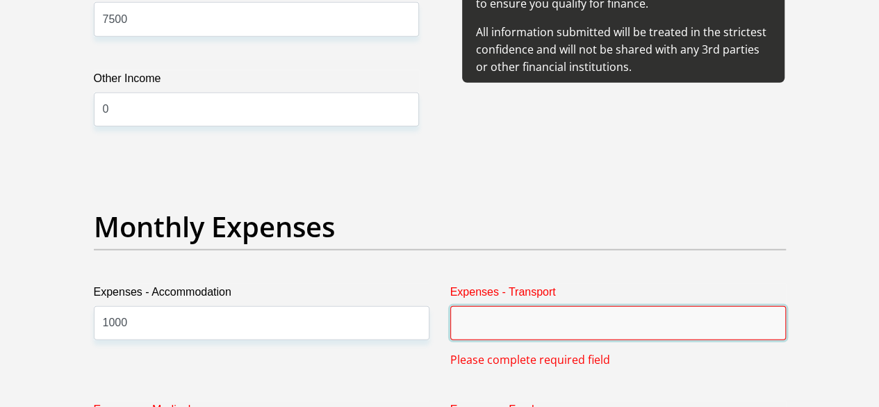
click at [533, 306] on input "Expenses - Transport" at bounding box center [618, 323] width 336 height 34
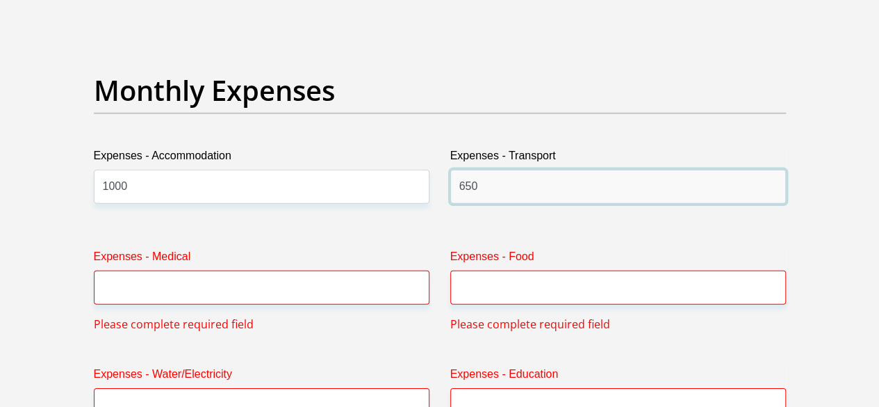
scroll to position [2000, 0]
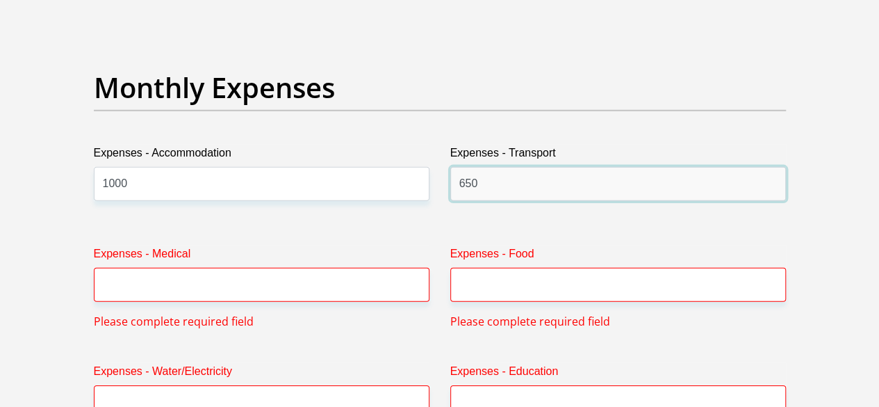
type input "650"
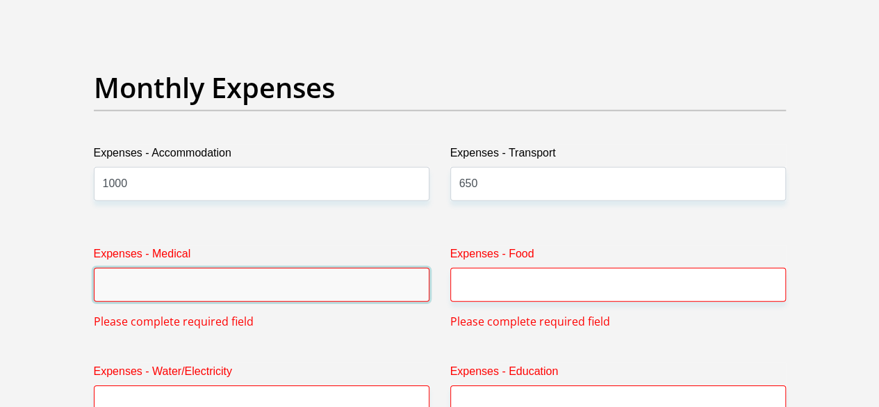
click at [170, 268] on input "Expenses - Medical" at bounding box center [262, 285] width 336 height 34
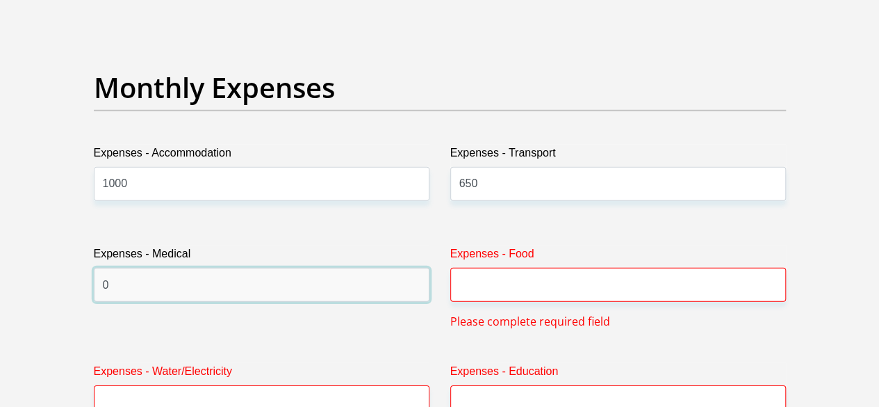
type input "0"
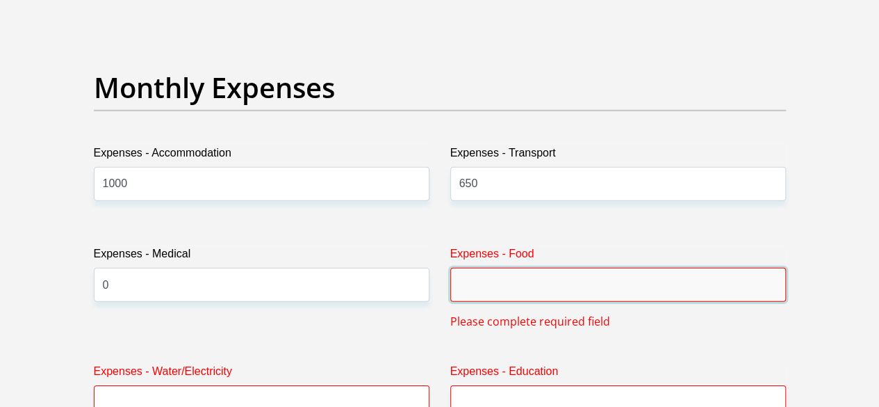
click at [511, 268] on input "Expenses - Food" at bounding box center [618, 285] width 336 height 34
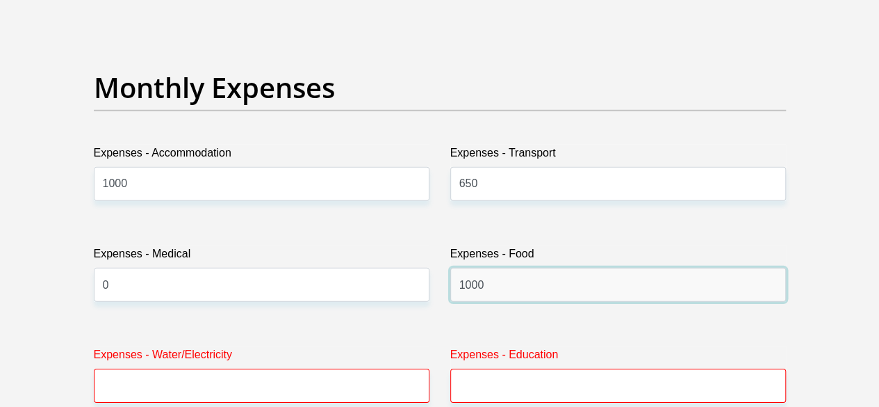
type input "1000"
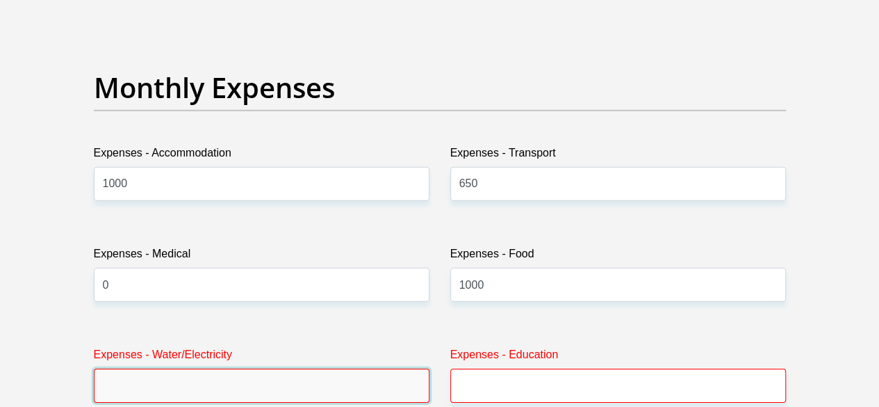
click at [178, 368] on input "Expenses - Water/Electricity" at bounding box center [262, 385] width 336 height 34
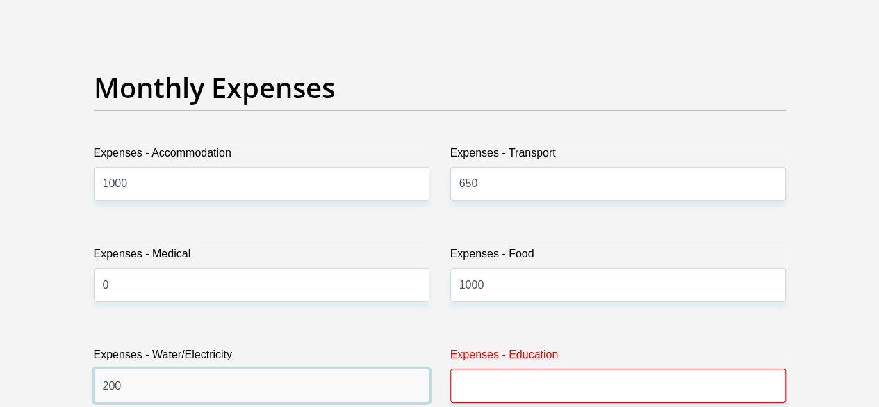
type input "200"
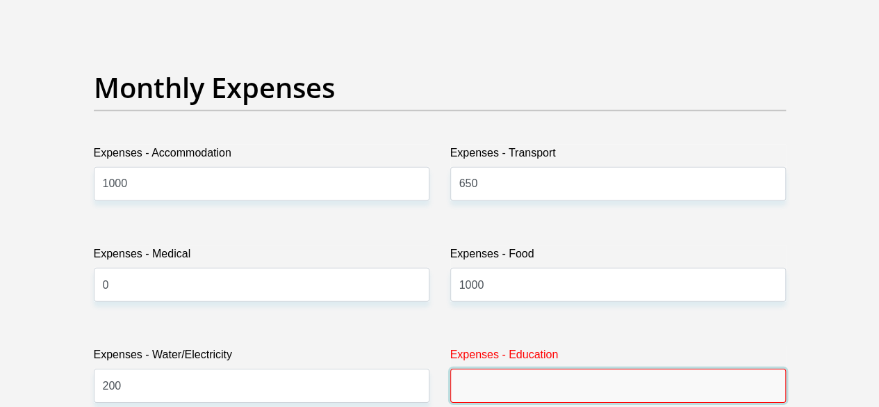
click at [501, 368] on input "Expenses - Education" at bounding box center [618, 385] width 336 height 34
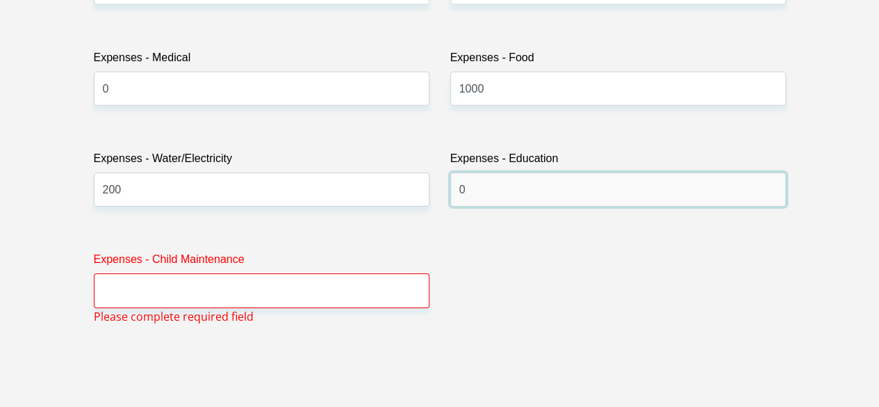
scroll to position [2208, 0]
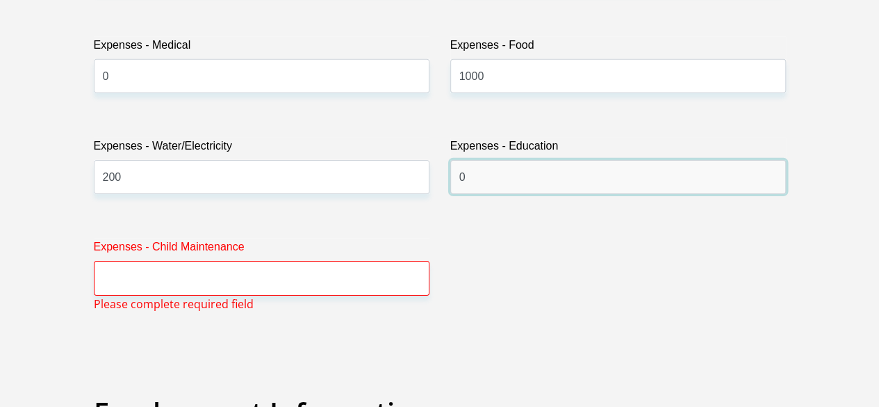
type input "0"
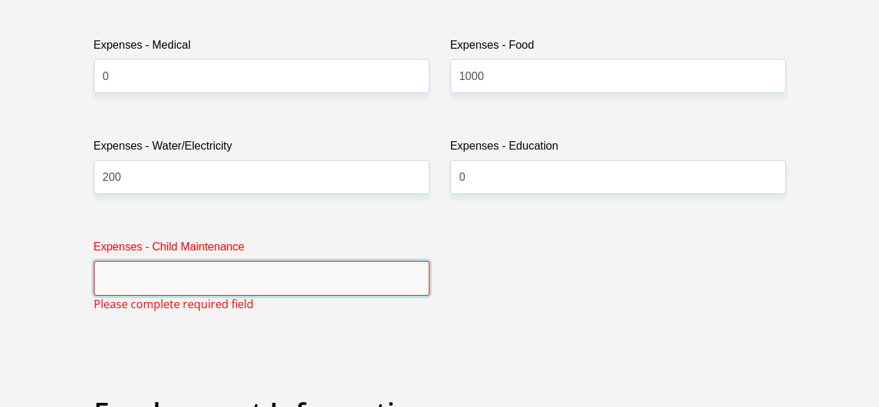
click at [133, 261] on input "Expenses - Child Maintenance" at bounding box center [262, 278] width 336 height 34
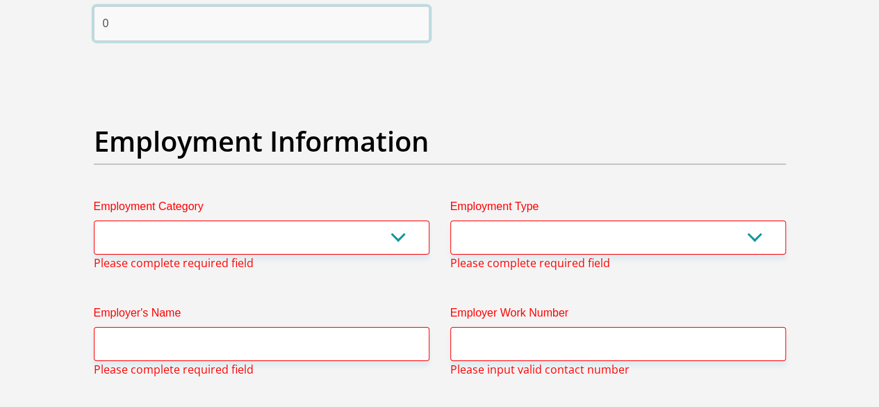
scroll to position [2486, 0]
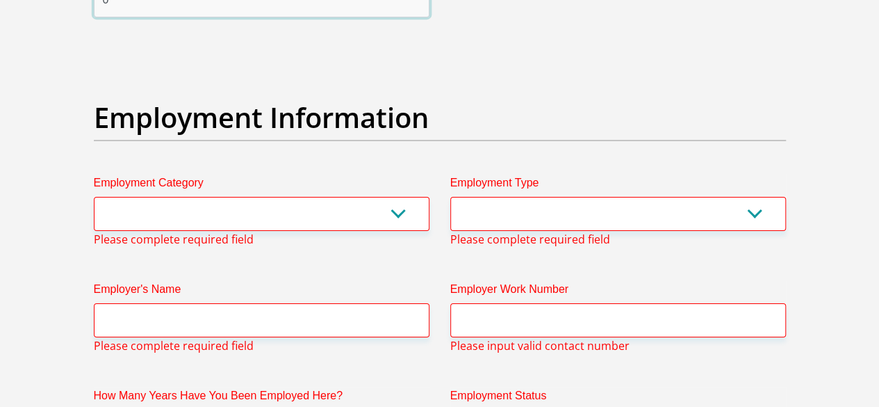
type input "0"
click at [156, 197] on select "AGRICULTURE ALCOHOL & TOBACCO CONSTRUCTION MATERIALS METALLURGY EQUIPMENT FOR R…" at bounding box center [262, 214] width 336 height 34
click at [407, 197] on select "AGRICULTURE ALCOHOL & TOBACCO CONSTRUCTION MATERIALS METALLURGY EQUIPMENT FOR R…" at bounding box center [262, 214] width 336 height 34
drag, startPoint x: 206, startPoint y: 129, endPoint x: 88, endPoint y: 131, distance: 118.8
click at [88, 174] on div "Employment Category AGRICULTURE ALCOHOL & TOBACCO CONSTRUCTION MATERIALS METALL…" at bounding box center [261, 210] width 356 height 73
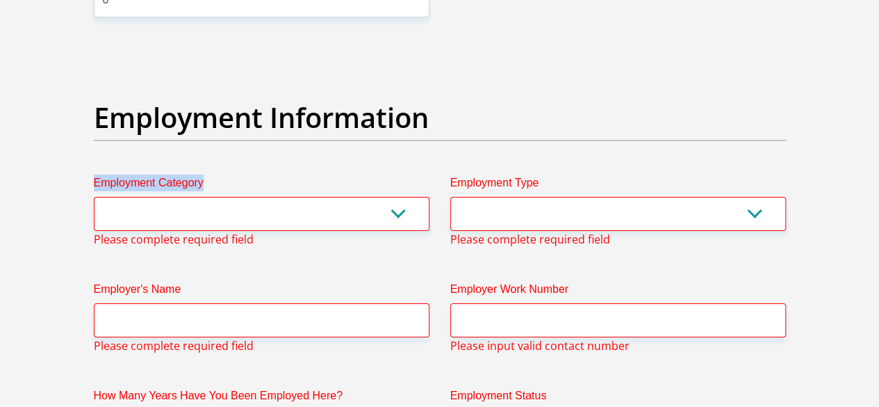
copy label "Employment Category"
click at [392, 197] on select "AGRICULTURE ALCOHOL & TOBACCO CONSTRUCTION MATERIALS METALLURGY EQUIPMENT FOR R…" at bounding box center [262, 214] width 336 height 34
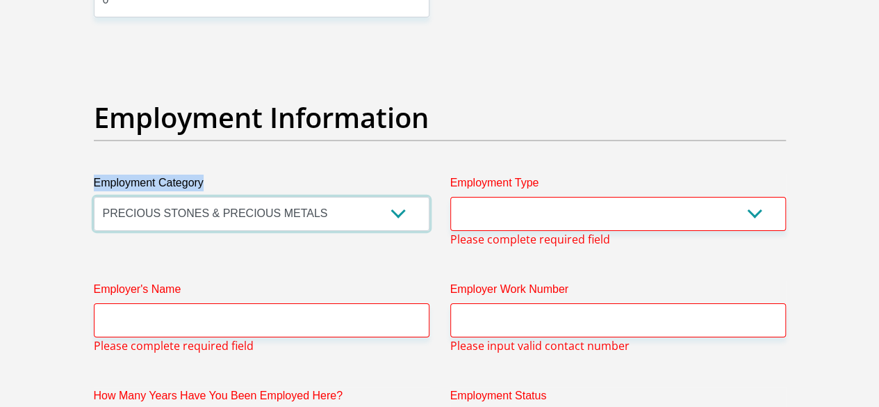
click at [401, 197] on select "AGRICULTURE ALCOHOL & TOBACCO CONSTRUCTION MATERIALS METALLURGY EQUIPMENT FOR R…" at bounding box center [262, 214] width 336 height 34
click at [94, 197] on select "AGRICULTURE ALCOHOL & TOBACCO CONSTRUCTION MATERIALS METALLURGY EQUIPMENT FOR R…" at bounding box center [262, 214] width 336 height 34
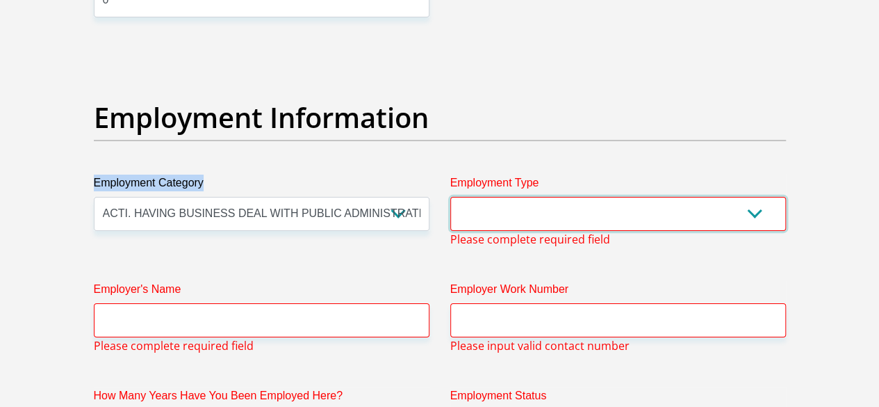
click at [512, 197] on select "College/Lecturer Craft Seller Creative Driver Executive Farmer Forces - Non Com…" at bounding box center [618, 214] width 336 height 34
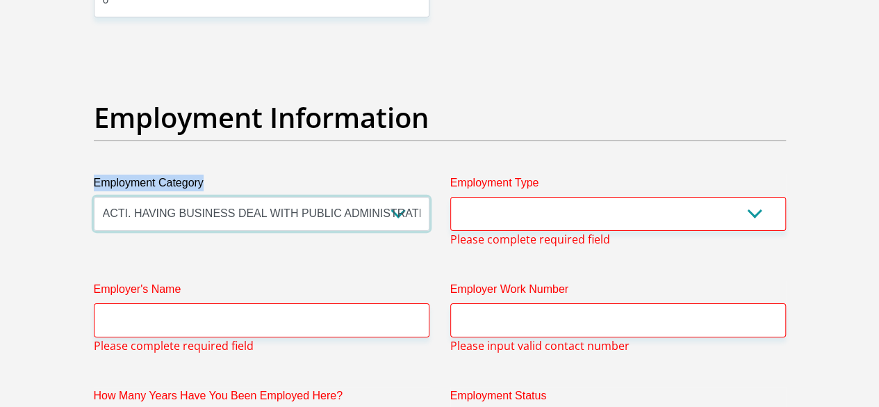
click at [397, 197] on select "AGRICULTURE ALCOHOL & TOBACCO CONSTRUCTION MATERIALS METALLURGY EQUIPMENT FOR R…" at bounding box center [262, 214] width 336 height 34
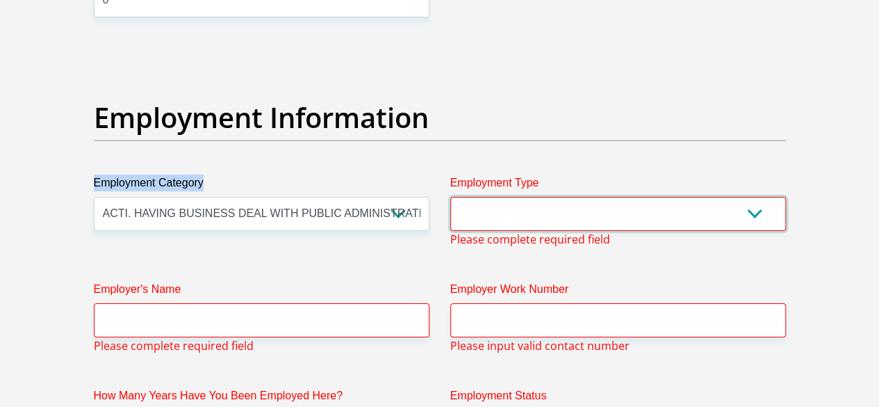
click at [630, 197] on select "College/Lecturer Craft Seller Creative Driver Executive Farmer Forces - Non Com…" at bounding box center [618, 214] width 336 height 34
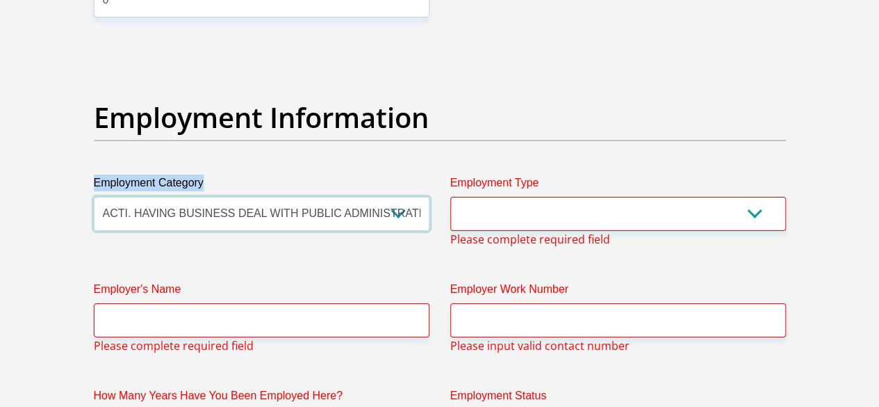
click at [399, 197] on select "AGRICULTURE ALCOHOL & TOBACCO CONSTRUCTION MATERIALS METALLURGY EQUIPMENT FOR R…" at bounding box center [262, 214] width 336 height 34
select select "17"
click at [94, 197] on select "AGRICULTURE ALCOHOL & TOBACCO CONSTRUCTION MATERIALS METALLURGY EQUIPMENT FOR R…" at bounding box center [262, 214] width 336 height 34
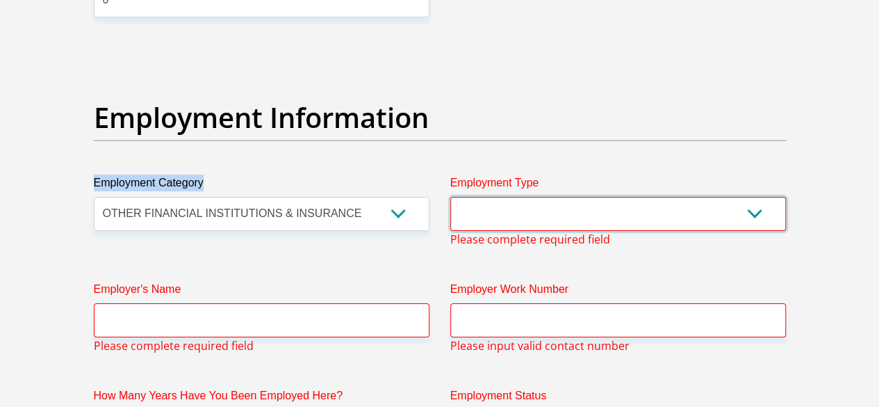
click at [753, 197] on select "College/Lecturer Craft Seller Creative Driver Executive Farmer Forces - Non Com…" at bounding box center [618, 214] width 336 height 34
